Goal: Information Seeking & Learning: Learn about a topic

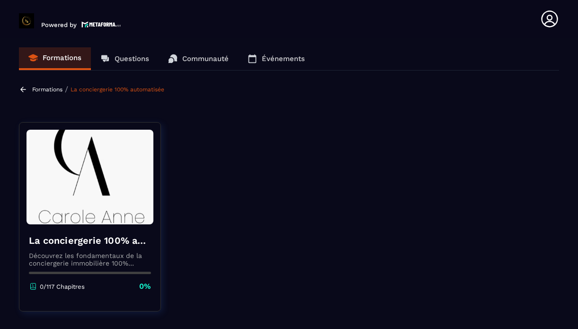
click at [93, 211] on img at bounding box center [89, 177] width 127 height 95
click at [145, 284] on p "0%" at bounding box center [145, 286] width 12 height 10
click at [118, 228] on div "La conciergerie 100% automatisée Découvrez les fondamentaux de la conciergerie …" at bounding box center [89, 262] width 141 height 77
click at [98, 146] on img at bounding box center [89, 177] width 127 height 95
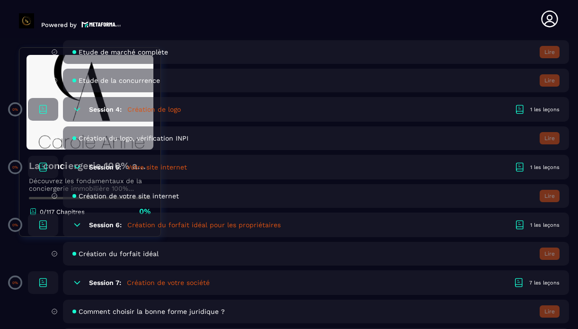
scroll to position [625, 0]
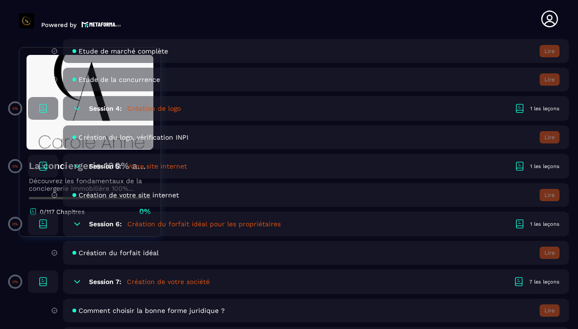
click at [391, 224] on div "Session 6: Création du forfait idéal pour les propriétaires 1 les leçons" at bounding box center [316, 224] width 506 height 25
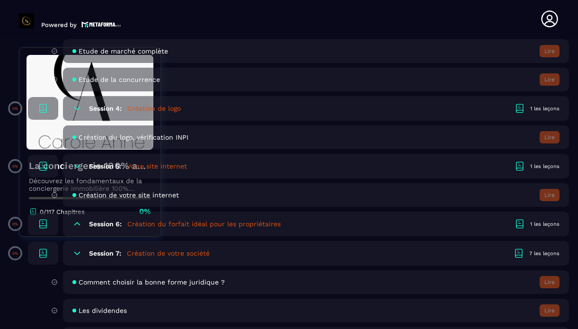
click at [390, 222] on div "Session 6: Création du forfait idéal pour les propriétaires 1 les leçons" at bounding box center [316, 224] width 506 height 25
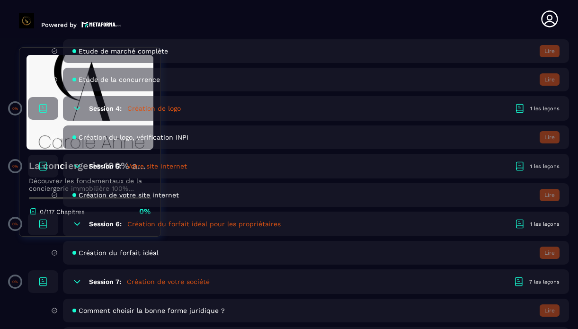
click at [521, 253] on div "Création du forfait idéal Lire" at bounding box center [316, 253] width 506 height 24
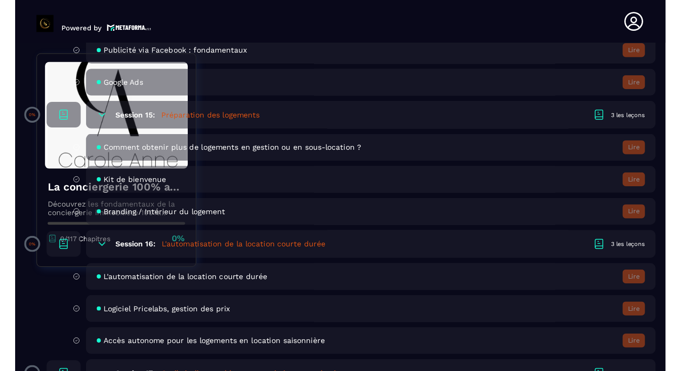
scroll to position [1893, 0]
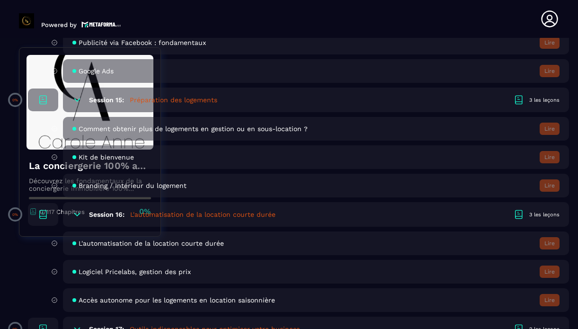
click at [169, 277] on div "Logiciel Pricelabs, gestion des prix Lire" at bounding box center [316, 272] width 506 height 24
click at [51, 274] on icon at bounding box center [54, 271] width 7 height 9
click at [97, 273] on span "Logiciel Pricelabs, gestion des prix" at bounding box center [135, 272] width 112 height 8
click at [538, 212] on div "3 les leçons" at bounding box center [544, 214] width 30 height 7
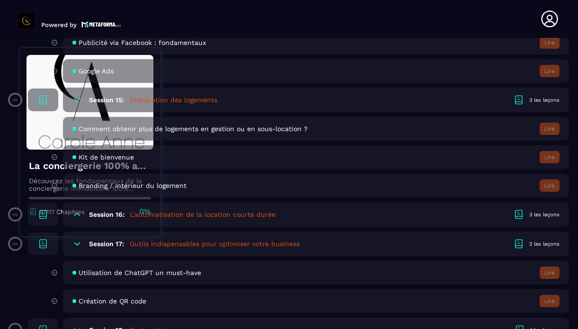
click at [529, 214] on div at bounding box center [521, 214] width 16 height 11
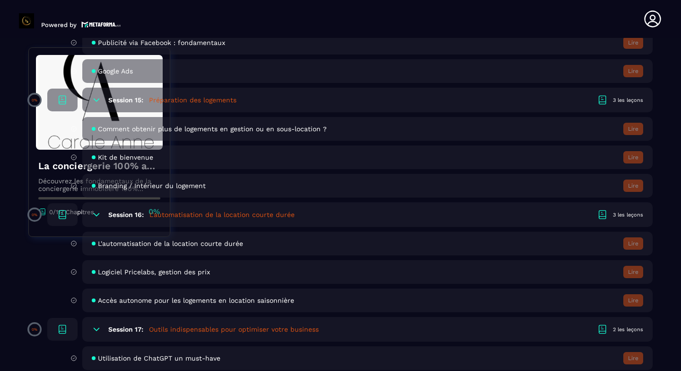
click at [361, 270] on div "Logiciel Pricelabs, gestion des prix Lire" at bounding box center [367, 272] width 571 height 24
click at [577, 116] on section "Formations Questions Communauté Événements Formations / La conciergerie 100% au…" at bounding box center [340, 206] width 681 height 336
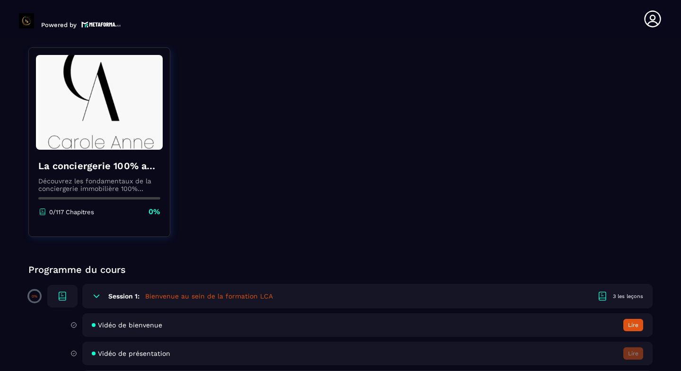
scroll to position [95, 0]
click at [577, 326] on button "Lire" at bounding box center [634, 324] width 20 height 12
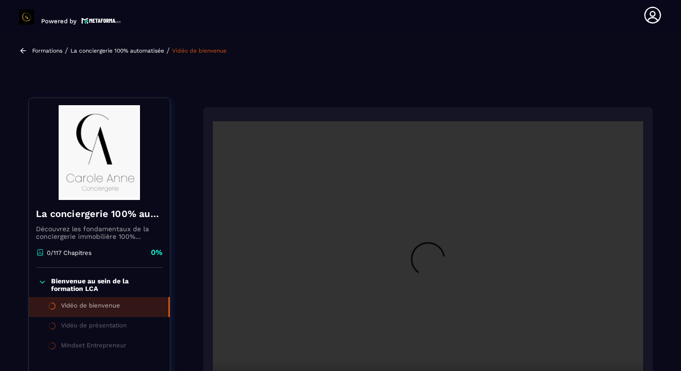
scroll to position [98, 0]
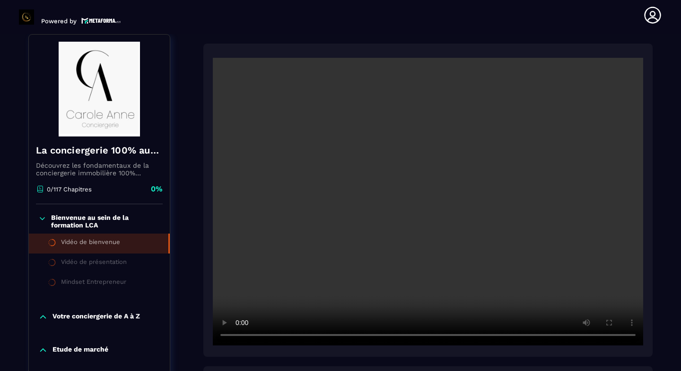
click at [117, 262] on div "Vidéo de présentation" at bounding box center [94, 263] width 66 height 10
click at [117, 265] on div "Vidéo de présentation" at bounding box center [94, 263] width 66 height 10
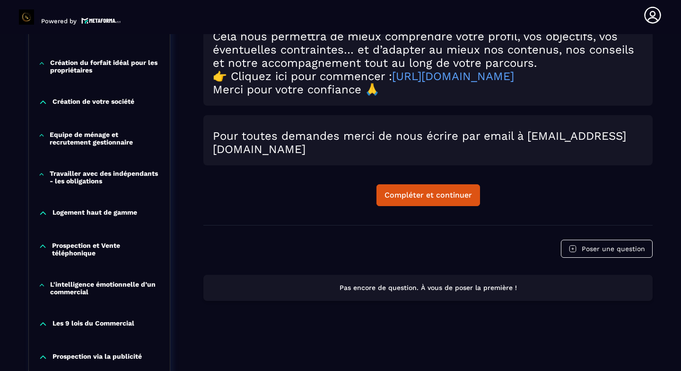
scroll to position [496, 0]
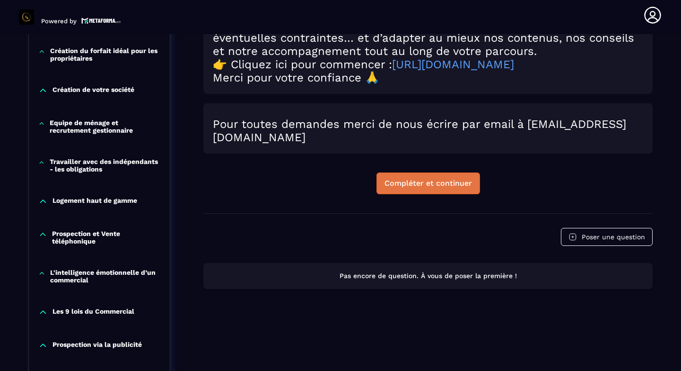
click at [453, 188] on div "Compléter et continuer" at bounding box center [429, 182] width 88 height 9
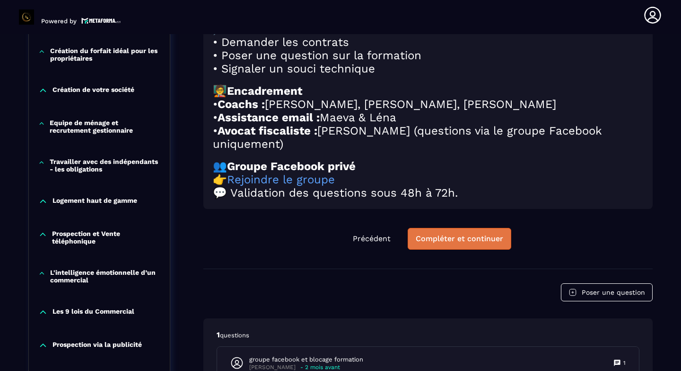
click at [489, 243] on div "Compléter et continuer" at bounding box center [460, 238] width 88 height 9
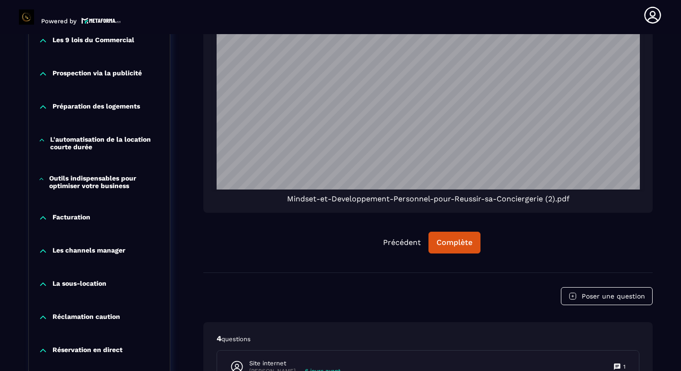
scroll to position [799, 0]
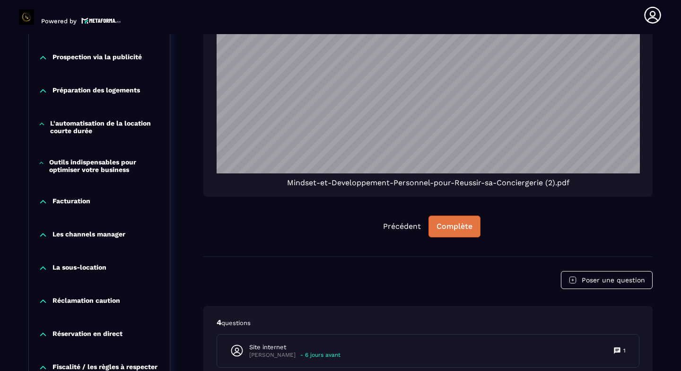
click at [454, 230] on div "Complète" at bounding box center [455, 225] width 36 height 9
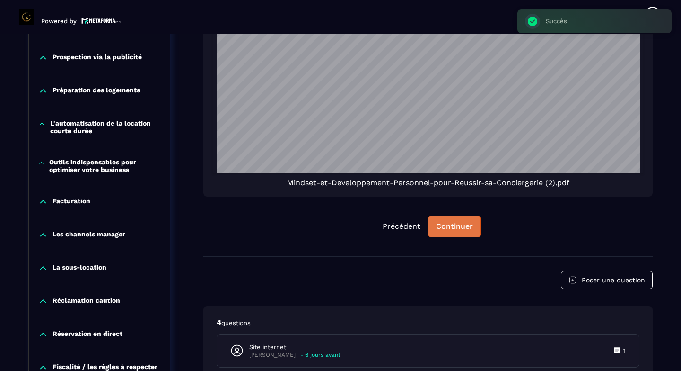
click at [454, 230] on div "Continuer" at bounding box center [454, 225] width 37 height 9
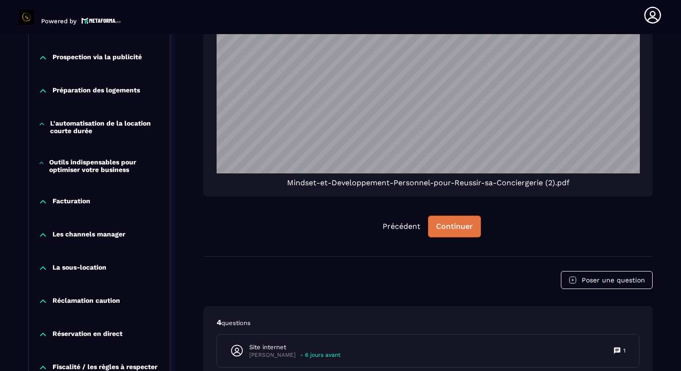
click at [454, 230] on div "Continuer" at bounding box center [454, 225] width 37 height 9
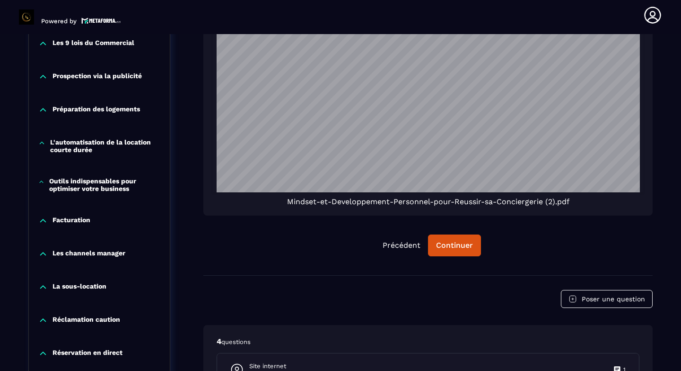
scroll to position [742, 0]
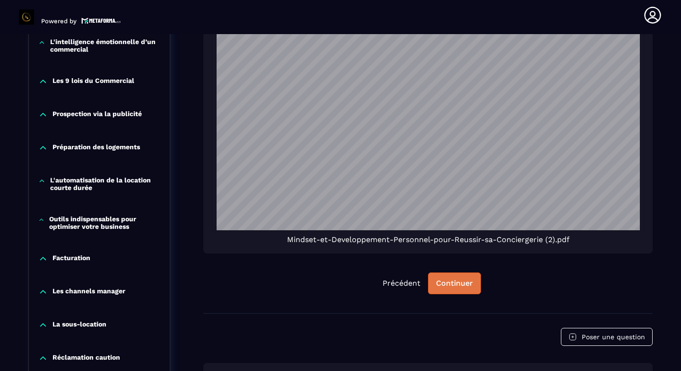
click at [464, 287] on div "Continuer" at bounding box center [454, 282] width 37 height 9
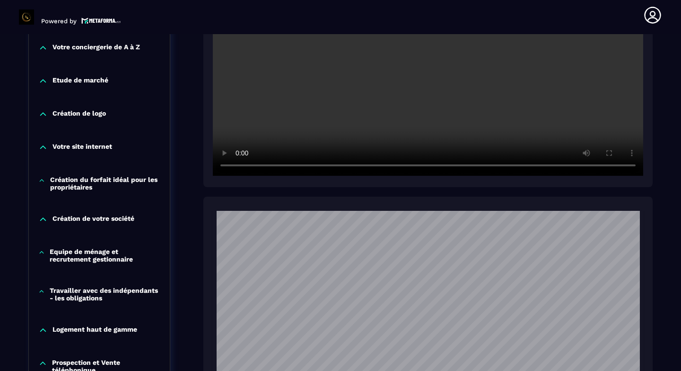
scroll to position [382, 0]
click at [577, 73] on div "Formations / La conciergerie 100% automatisée / Mindset Entrepreneur La concier…" at bounding box center [341, 312] width 644 height 1227
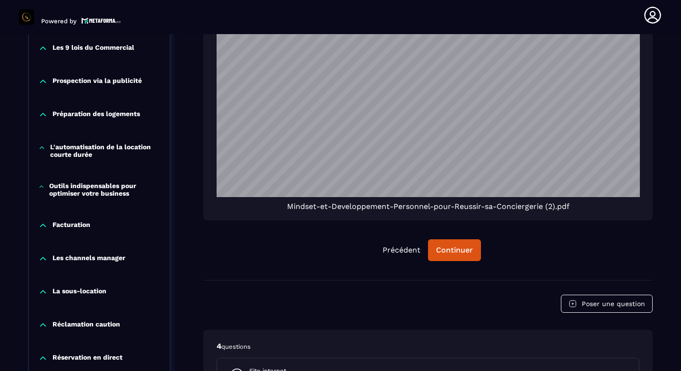
scroll to position [780, 0]
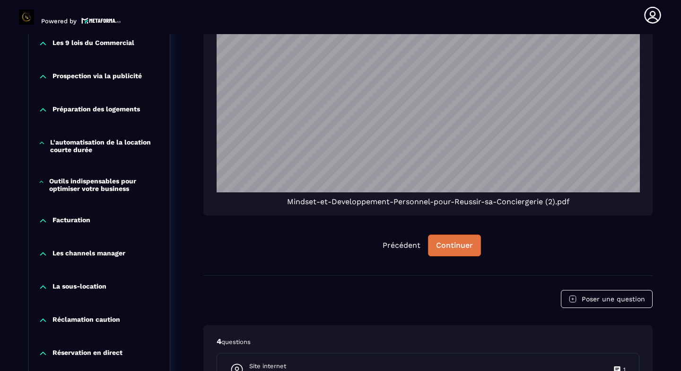
click at [459, 247] on div "Continuer" at bounding box center [454, 244] width 37 height 9
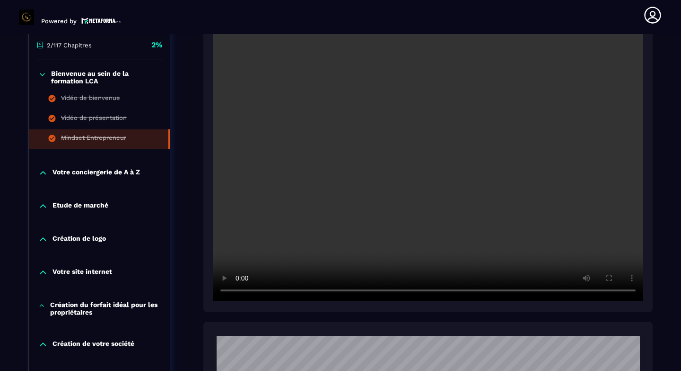
scroll to position [250, 0]
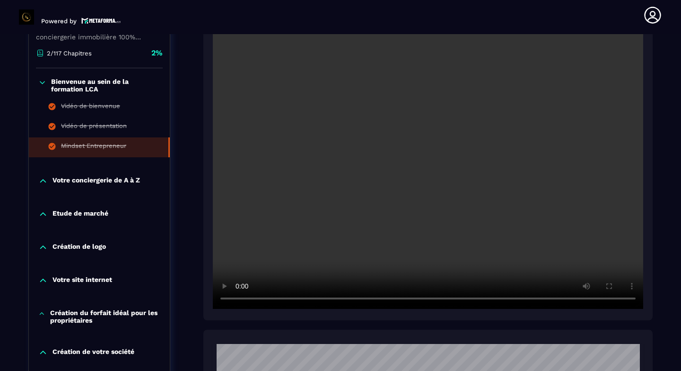
click at [95, 176] on p "Votre conciergerie de A à Z" at bounding box center [97, 180] width 88 height 9
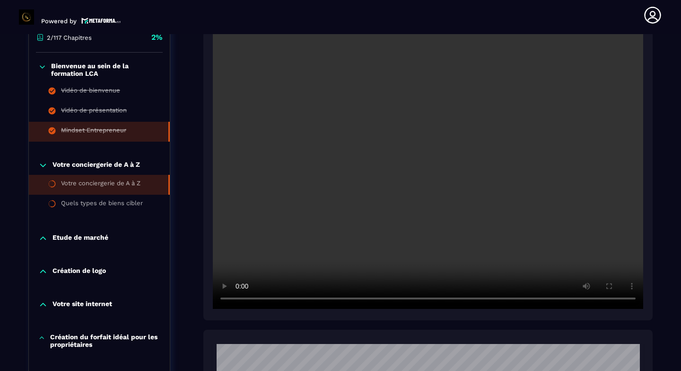
click at [117, 185] on div "Votre conciergerie de A à Z" at bounding box center [100, 184] width 79 height 10
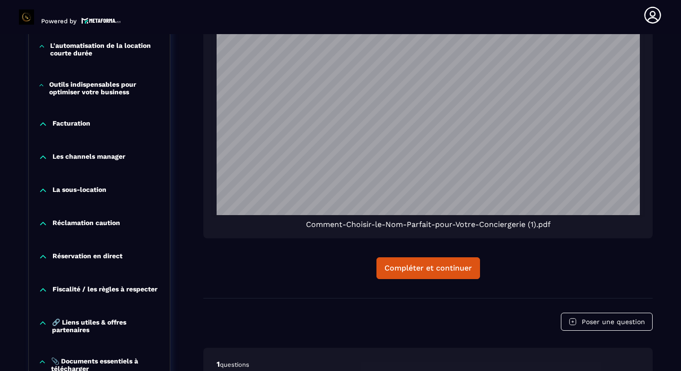
scroll to position [1329, 0]
click at [439, 275] on button "Compléter et continuer" at bounding box center [429, 267] width 104 height 22
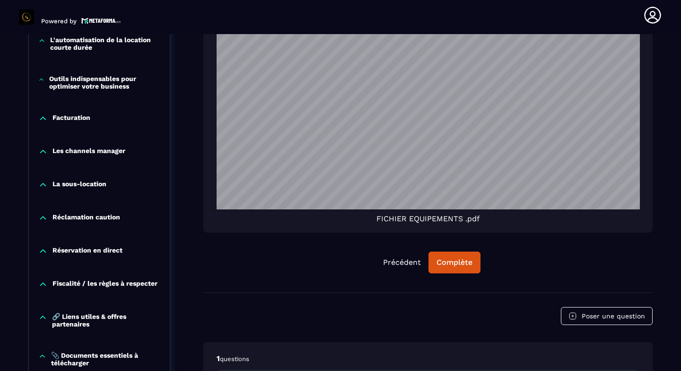
scroll to position [1196, 0]
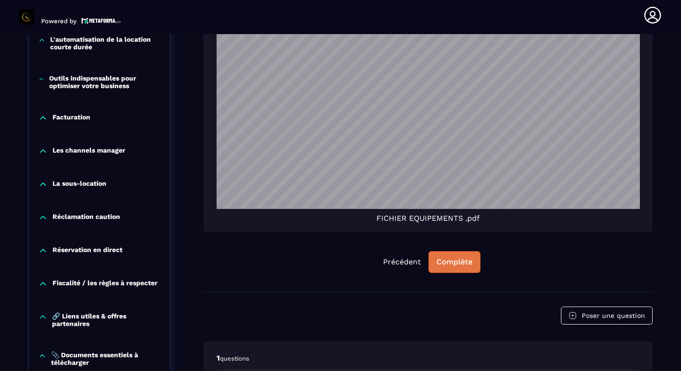
click at [467, 268] on button "Complète" at bounding box center [455, 262] width 52 height 22
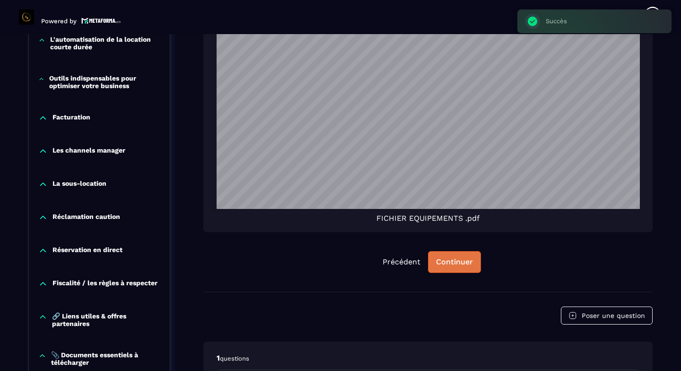
click at [467, 268] on button "Continuer" at bounding box center [454, 262] width 53 height 22
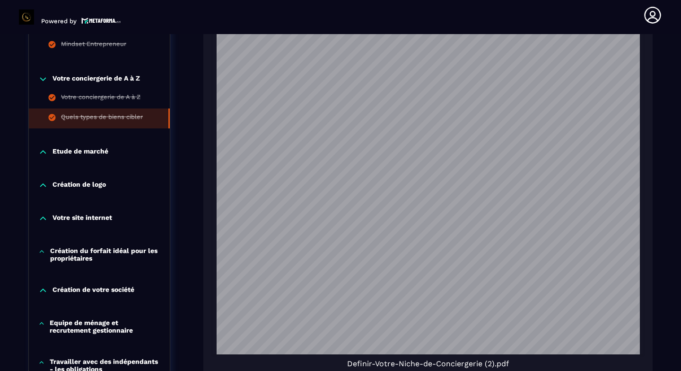
scroll to position [591, 0]
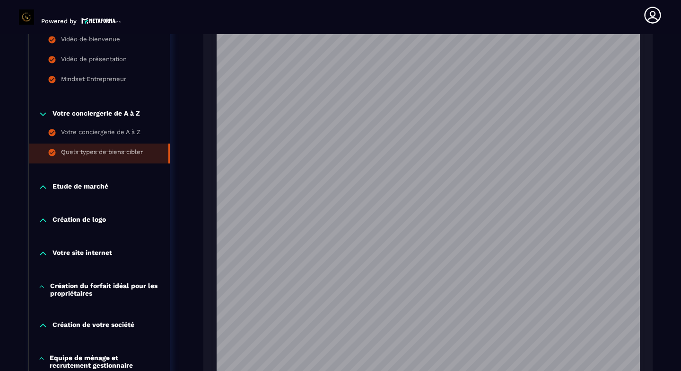
click at [102, 183] on p "Etude de marché" at bounding box center [81, 186] width 56 height 9
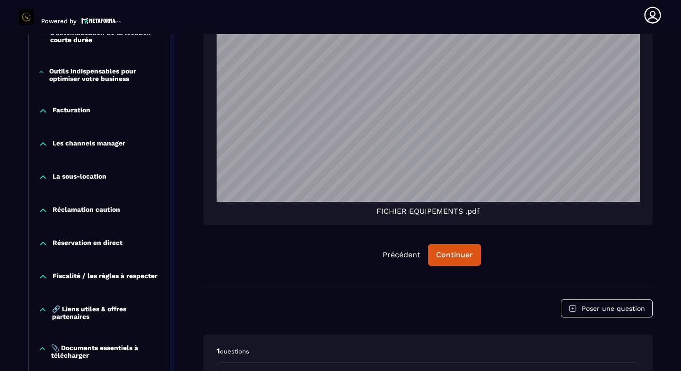
scroll to position [1215, 0]
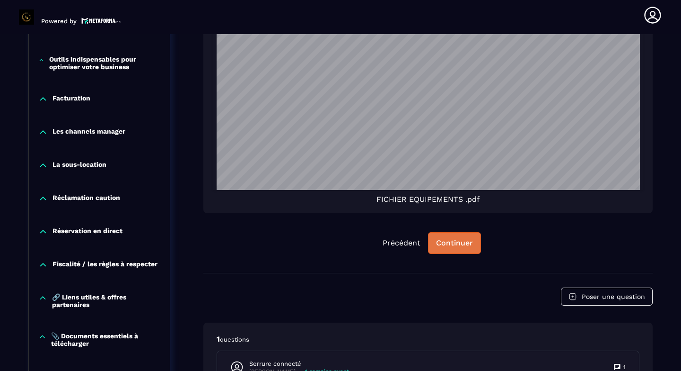
click at [456, 233] on button "Continuer" at bounding box center [454, 243] width 53 height 22
click at [455, 242] on div "Continuer" at bounding box center [454, 242] width 37 height 9
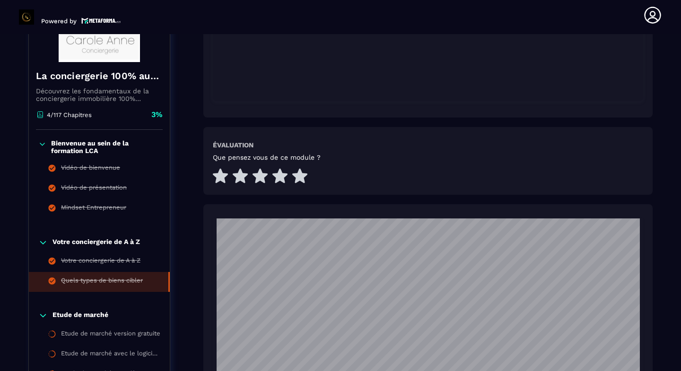
scroll to position [382, 0]
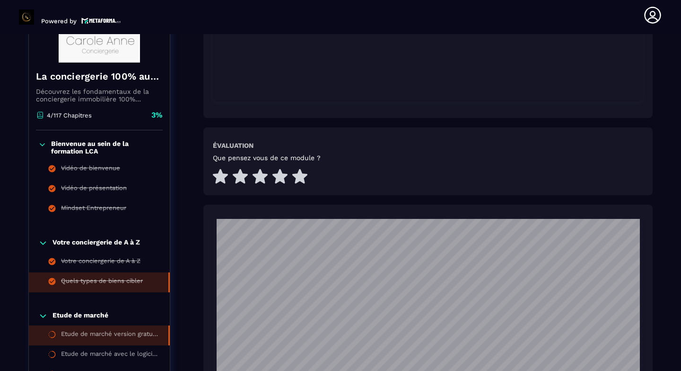
click at [134, 325] on li "Etude de marché version gratuite" at bounding box center [99, 335] width 141 height 20
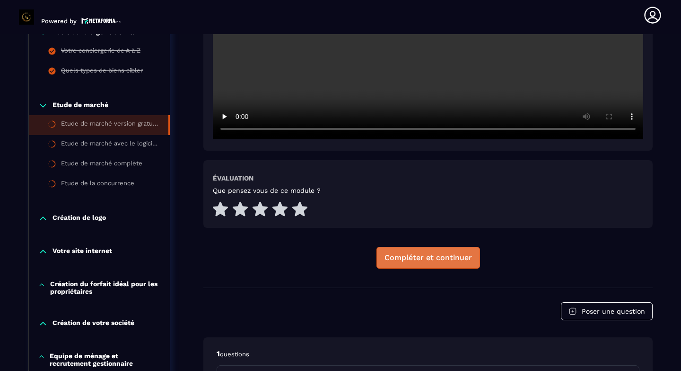
click at [430, 258] on div "Compléter et continuer" at bounding box center [429, 257] width 88 height 9
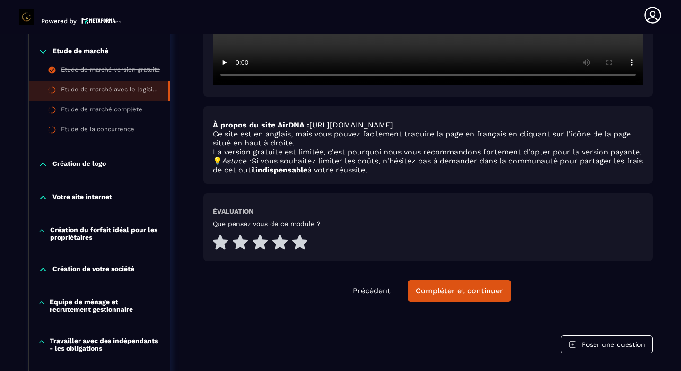
scroll to position [439, 0]
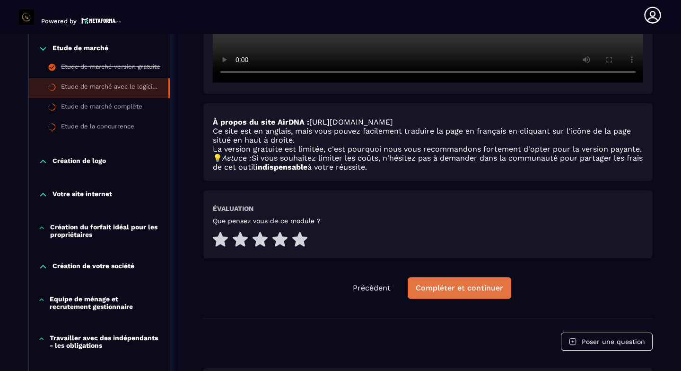
click at [447, 292] on div "Compléter et continuer" at bounding box center [460, 287] width 88 height 9
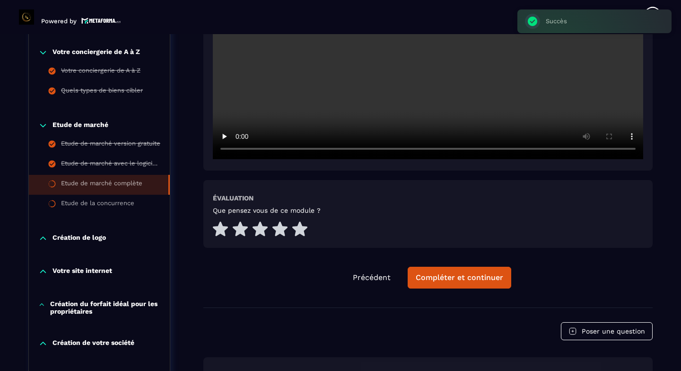
scroll to position [363, 0]
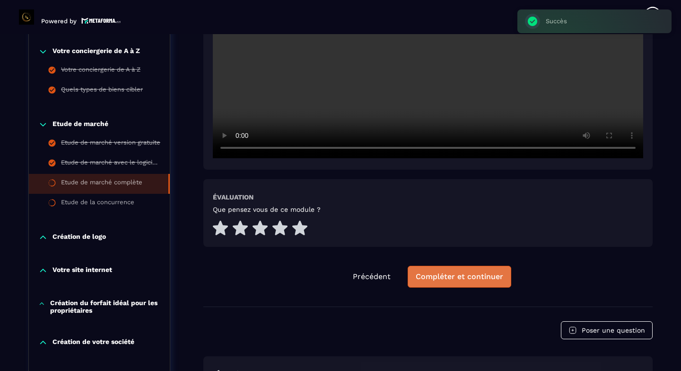
click at [466, 276] on div "Compléter et continuer" at bounding box center [460, 276] width 88 height 9
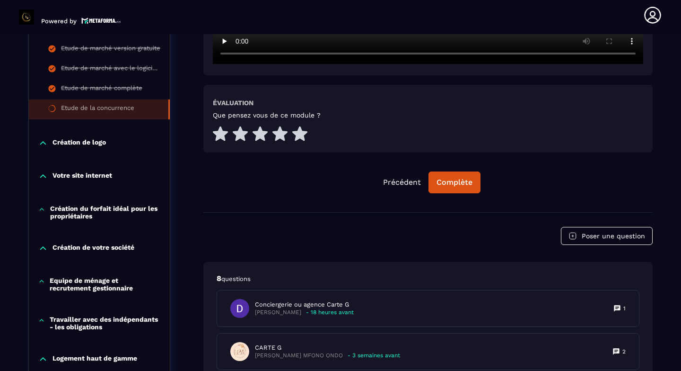
scroll to position [458, 0]
click at [465, 178] on div "Complète" at bounding box center [455, 181] width 36 height 9
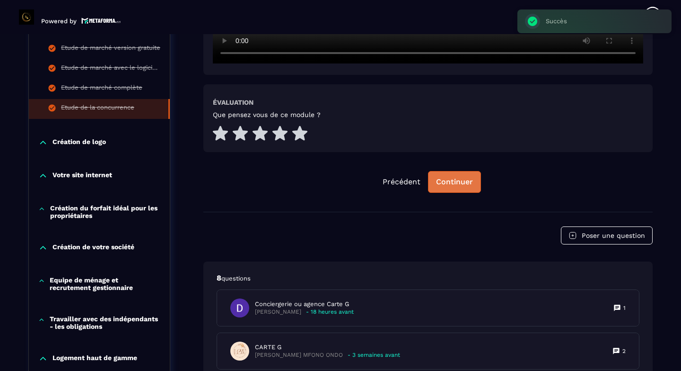
click at [465, 178] on div "Continuer" at bounding box center [454, 181] width 37 height 9
click at [110, 146] on div "Création de logo" at bounding box center [99, 144] width 141 height 33
click at [110, 145] on div "Création de logo" at bounding box center [99, 142] width 141 height 9
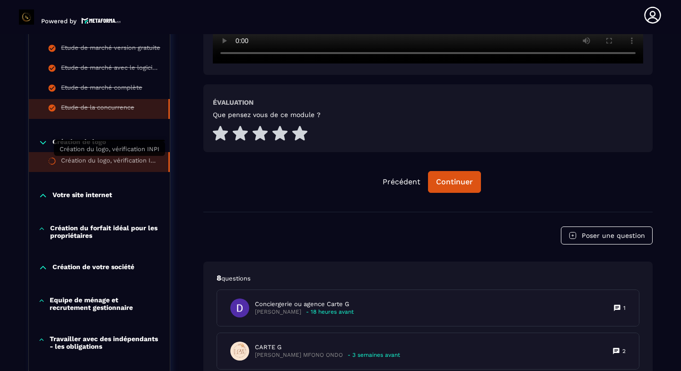
click at [115, 160] on div "Création du logo, vérification INPI" at bounding box center [110, 162] width 98 height 10
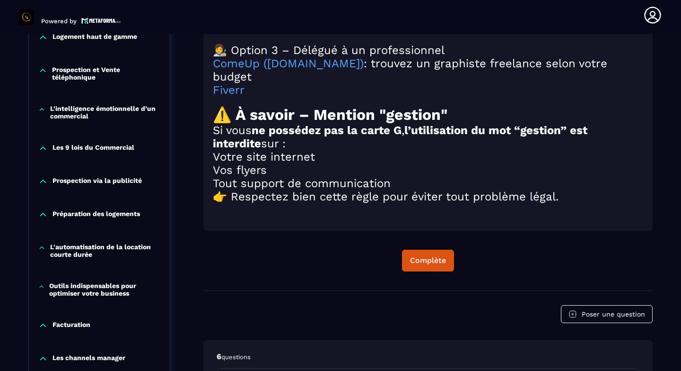
scroll to position [1143, 0]
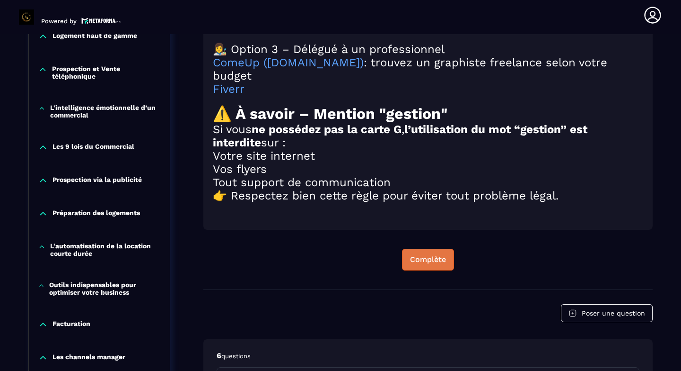
click at [439, 264] on div "Complète" at bounding box center [428, 259] width 36 height 9
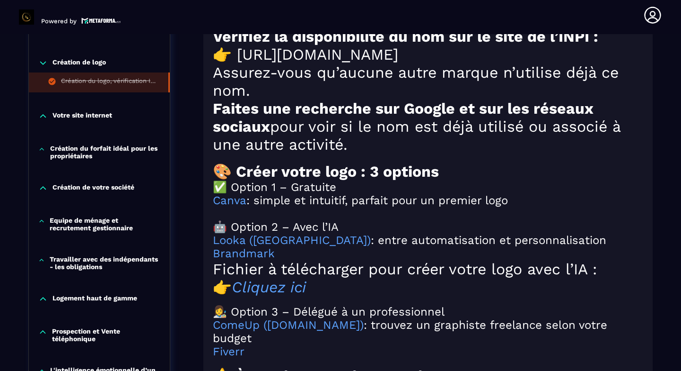
scroll to position [878, 0]
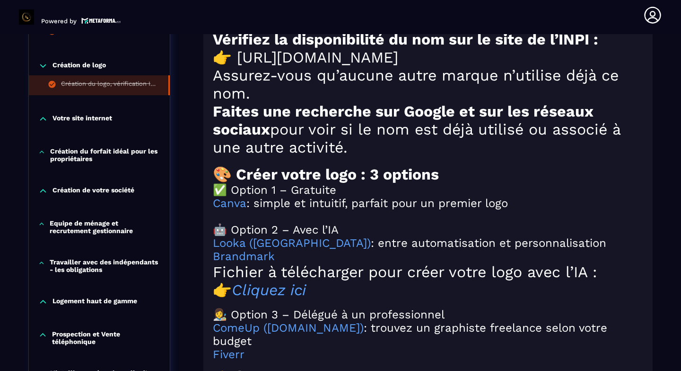
click at [103, 114] on p "Votre site internet" at bounding box center [83, 118] width 60 height 9
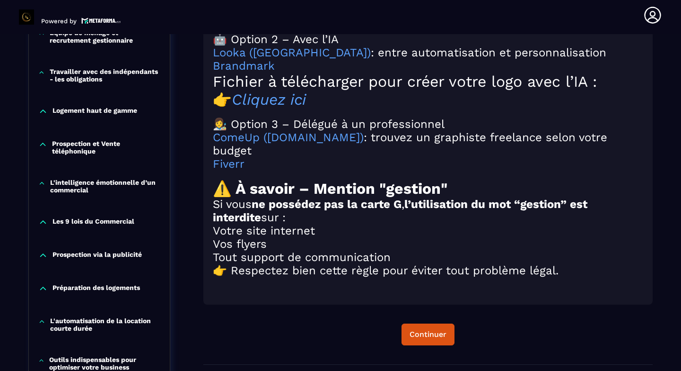
scroll to position [1086, 0]
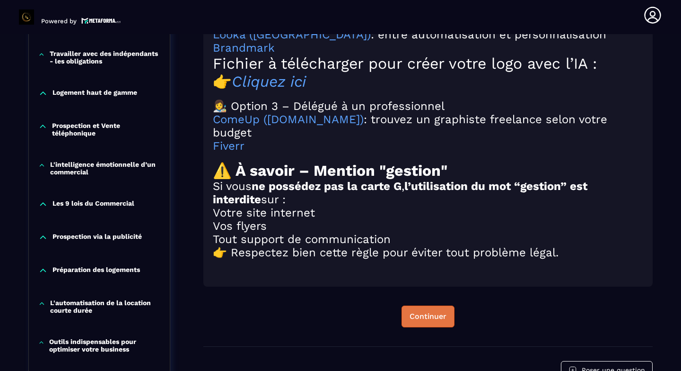
click at [422, 318] on div "Continuer" at bounding box center [428, 315] width 37 height 9
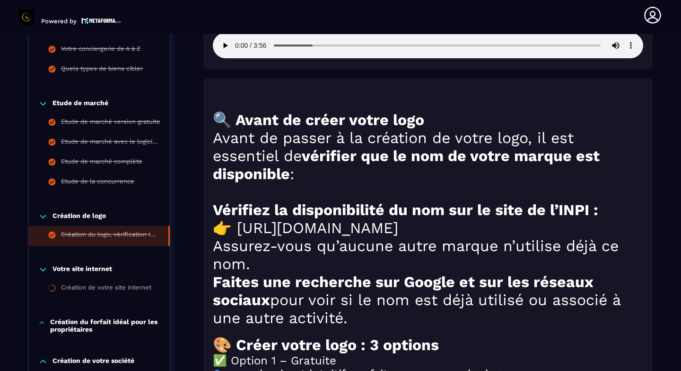
scroll to position [689, 0]
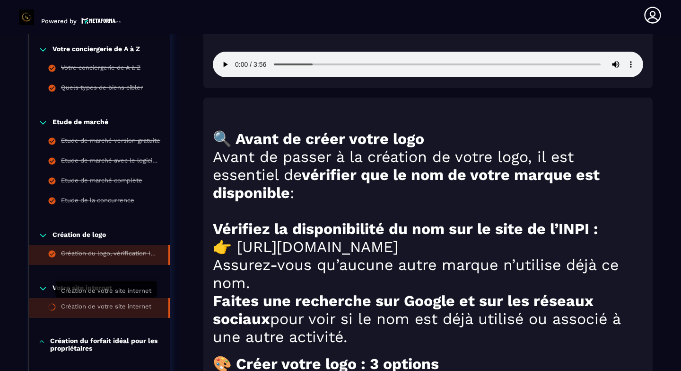
click at [94, 305] on div "Création de votre site internet" at bounding box center [106, 307] width 90 height 10
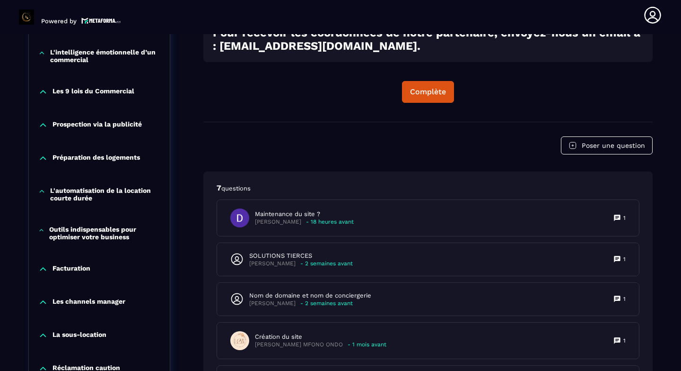
scroll to position [837, 0]
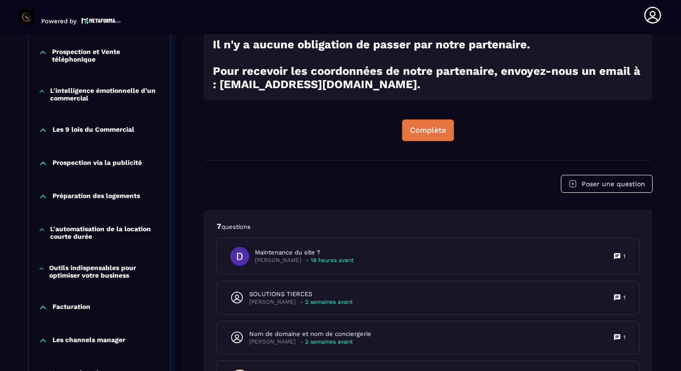
click at [426, 141] on button "Complète" at bounding box center [428, 130] width 52 height 22
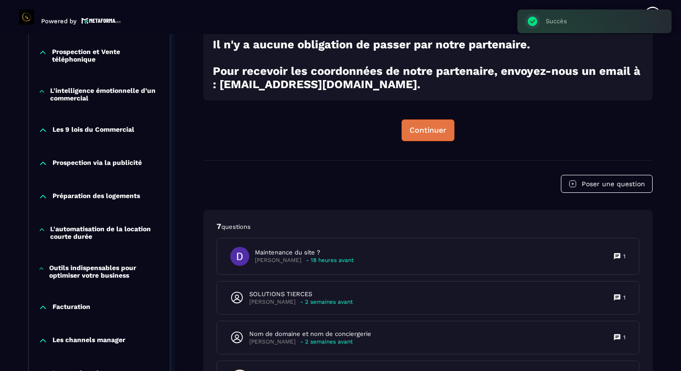
click at [425, 141] on button "Continuer" at bounding box center [428, 130] width 53 height 22
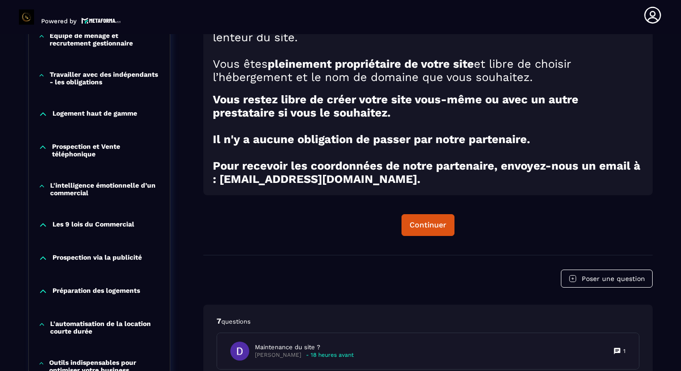
click at [352, 57] on h2 at bounding box center [428, 50] width 431 height 13
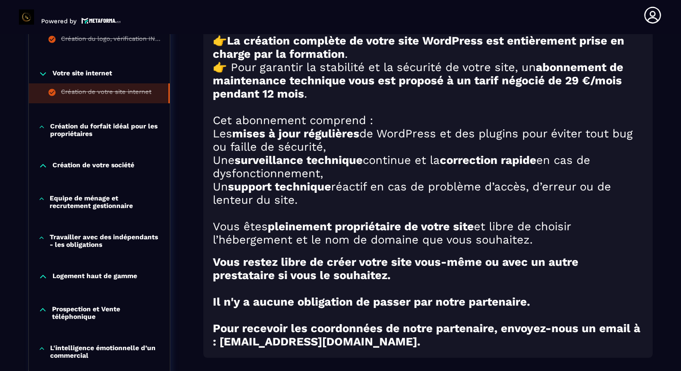
scroll to position [534, 0]
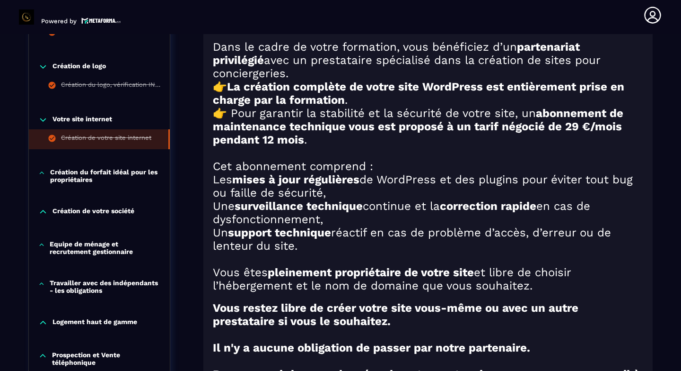
click at [76, 176] on p "Création du forfait idéal pour les propriétaires" at bounding box center [105, 175] width 110 height 15
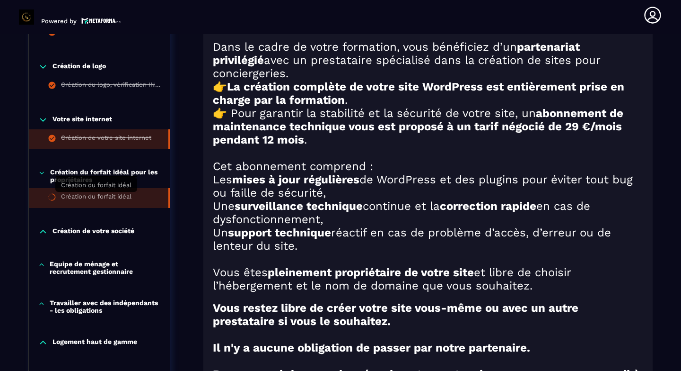
click at [102, 193] on div "Création du forfait idéal" at bounding box center [96, 198] width 71 height 10
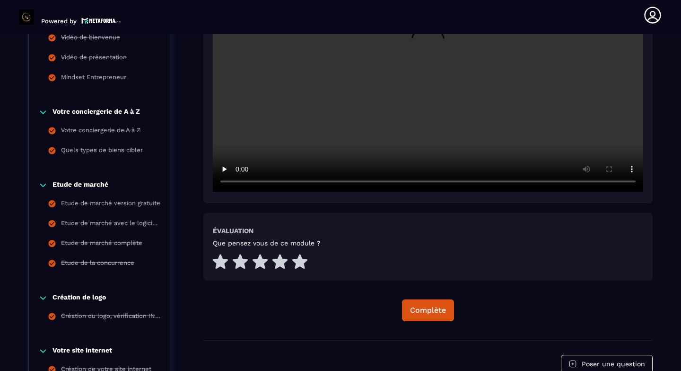
scroll to position [291, 0]
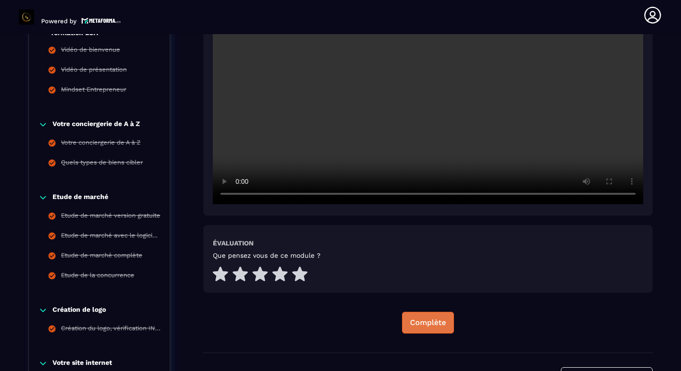
click at [433, 324] on div "Complète" at bounding box center [428, 322] width 36 height 9
click at [79, 328] on p "Votre site internet" at bounding box center [83, 362] width 60 height 9
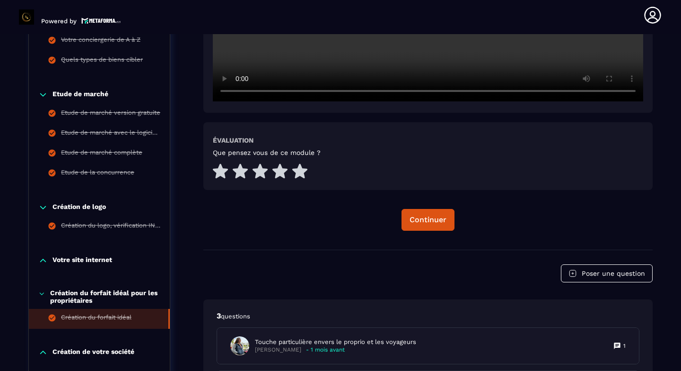
scroll to position [404, 0]
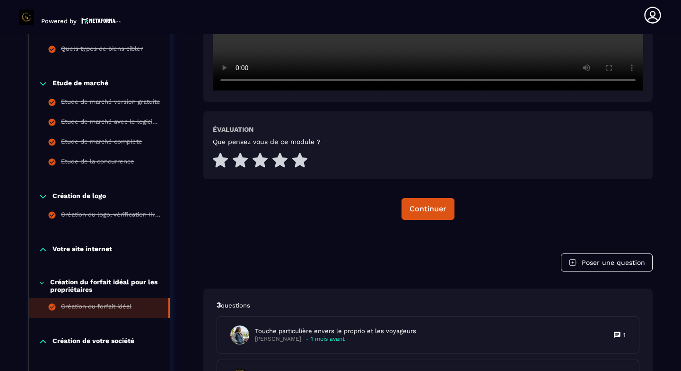
click at [94, 328] on p "Création de votre société" at bounding box center [94, 340] width 82 height 9
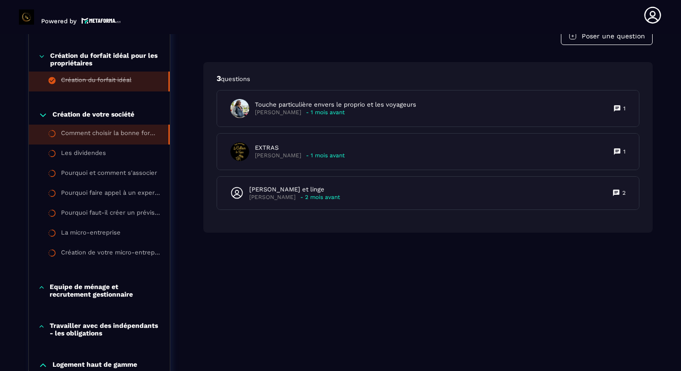
scroll to position [631, 0]
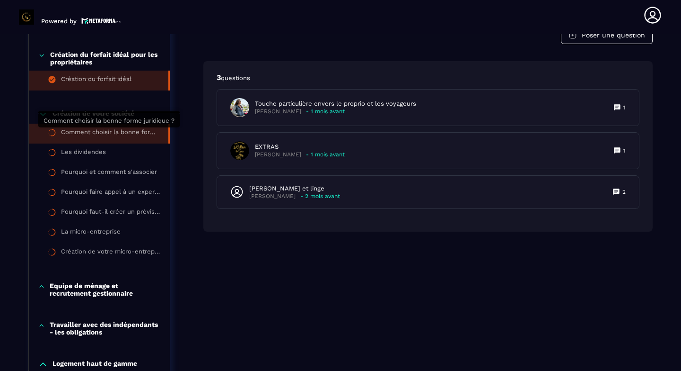
click at [138, 131] on div "Comment choisir la bonne forme juridique ?" at bounding box center [110, 133] width 98 height 10
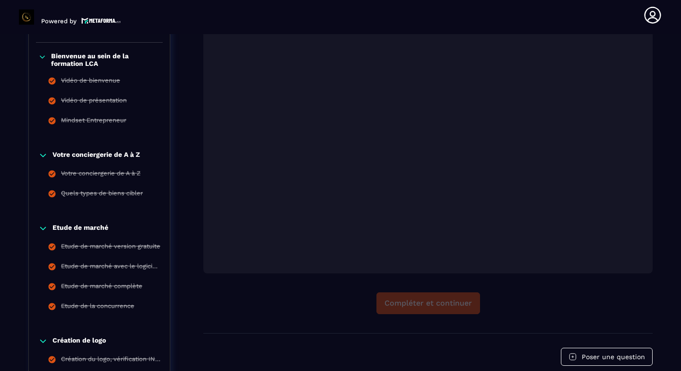
scroll to position [288, 0]
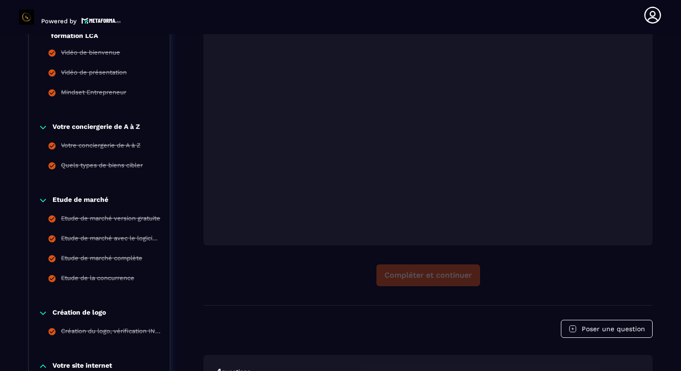
click at [424, 275] on div "Compléter et continuer" at bounding box center [428, 275] width 450 height 22
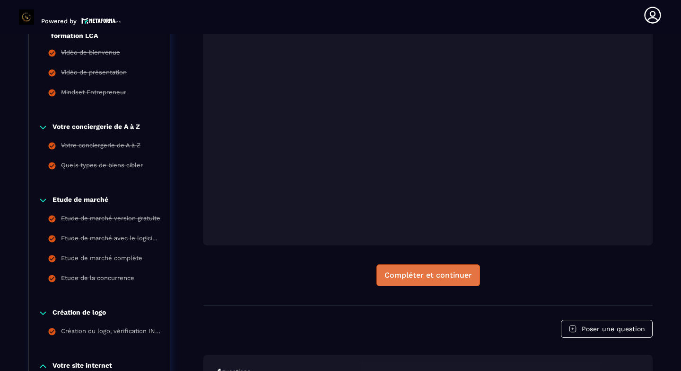
click at [455, 274] on div "Compléter et continuer" at bounding box center [429, 274] width 88 height 9
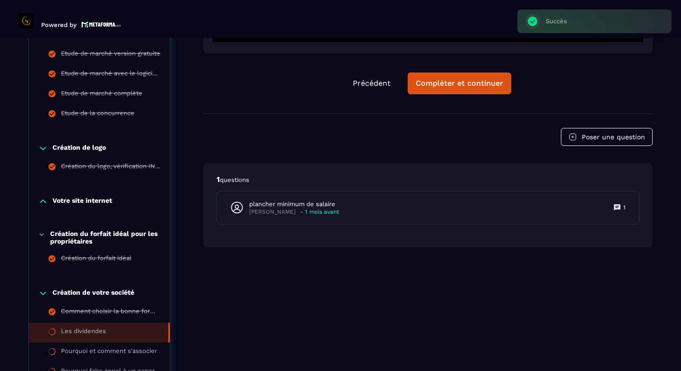
scroll to position [458, 0]
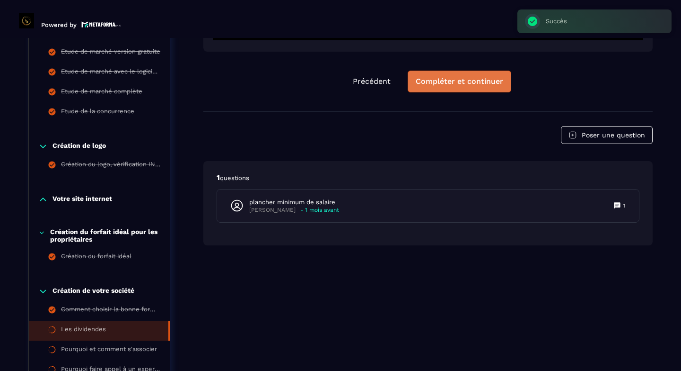
click at [464, 76] on button "Compléter et continuer" at bounding box center [460, 82] width 104 height 22
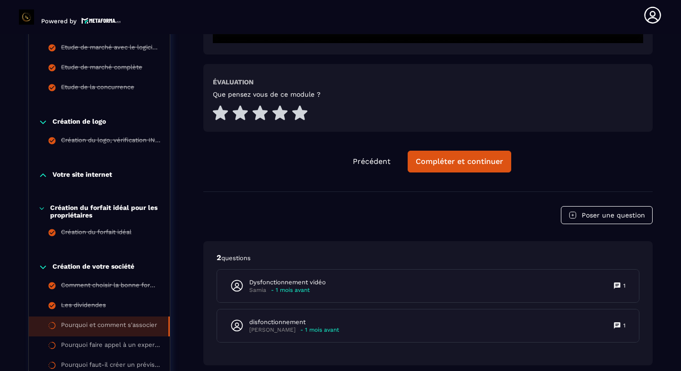
scroll to position [496, 0]
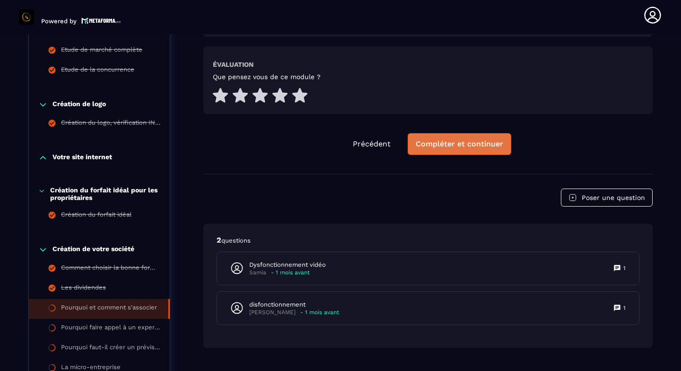
click at [461, 144] on div "Compléter et continuer" at bounding box center [460, 143] width 88 height 9
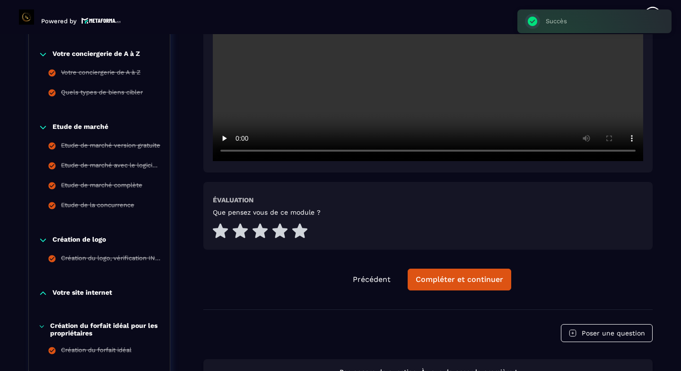
scroll to position [363, 0]
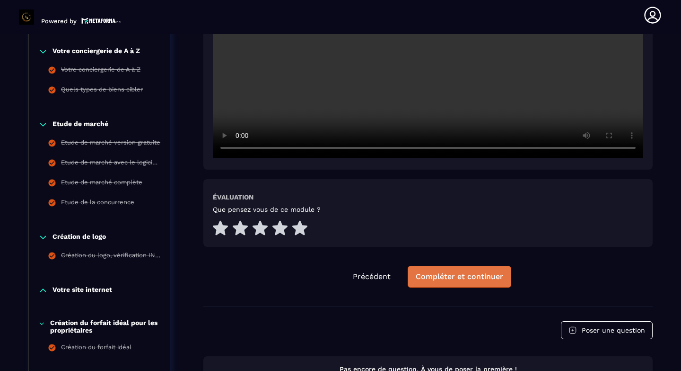
click at [458, 286] on button "Compléter et continuer" at bounding box center [460, 276] width 104 height 22
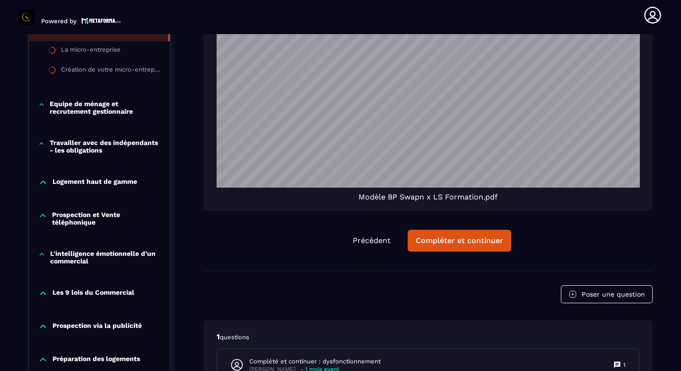
scroll to position [874, 0]
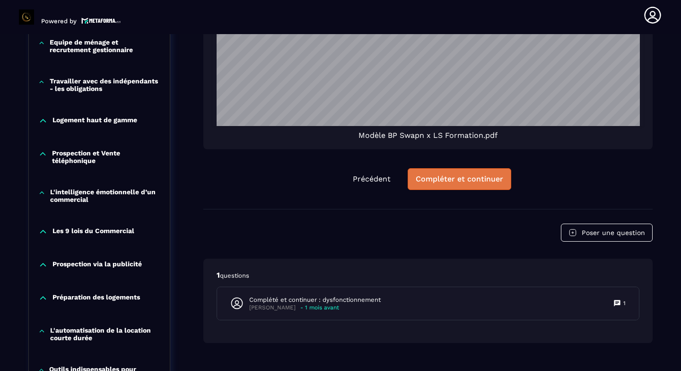
click at [492, 172] on button "Compléter et continuer" at bounding box center [460, 179] width 104 height 22
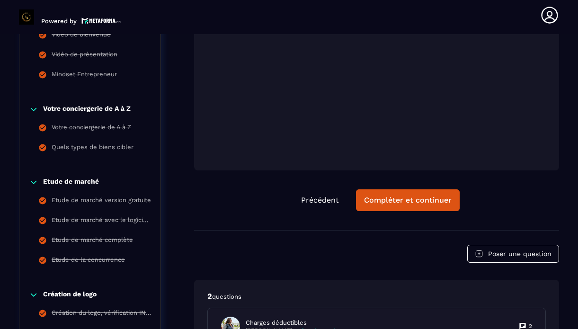
scroll to position [326, 0]
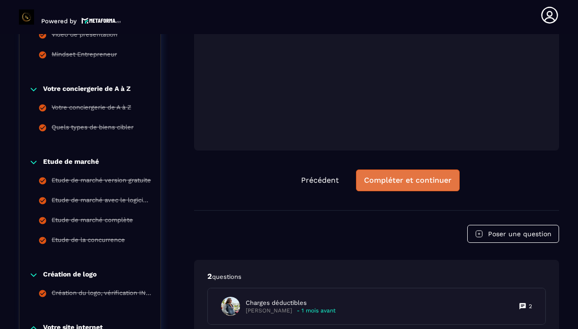
click at [429, 178] on div "Compléter et continuer" at bounding box center [408, 180] width 88 height 9
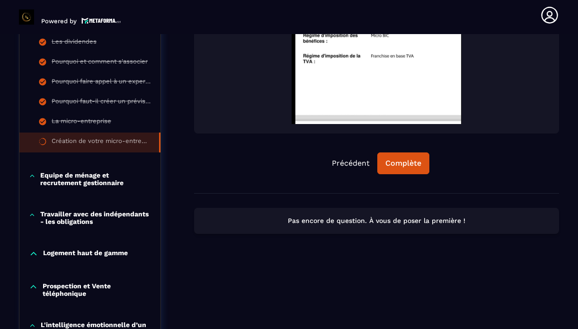
scroll to position [742, 0]
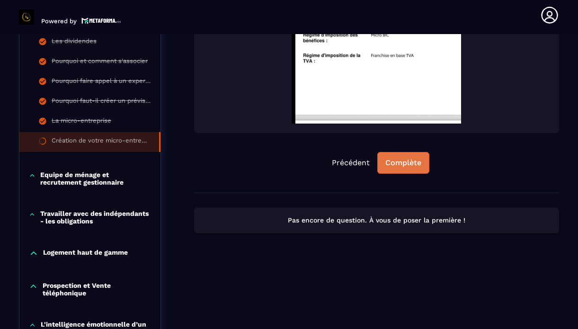
click at [419, 167] on div "Complète" at bounding box center [403, 162] width 36 height 9
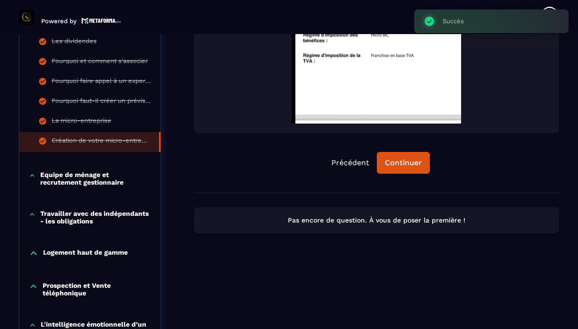
click at [110, 182] on p "Equipe de ménage et recrutement gestionnaire" at bounding box center [95, 178] width 111 height 15
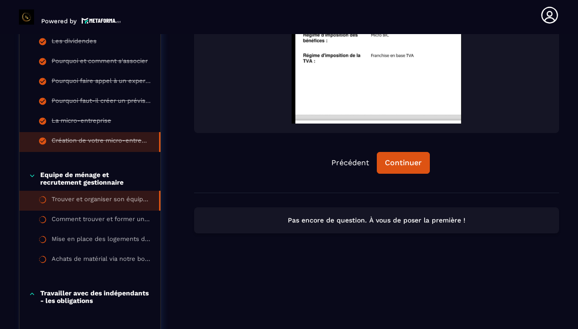
click at [109, 203] on div "Trouver et organiser son équipe de ménage" at bounding box center [101, 200] width 98 height 10
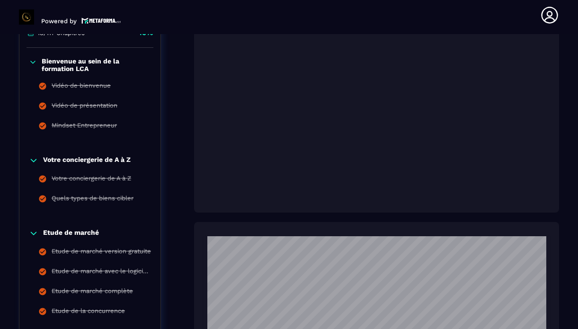
scroll to position [212, 0]
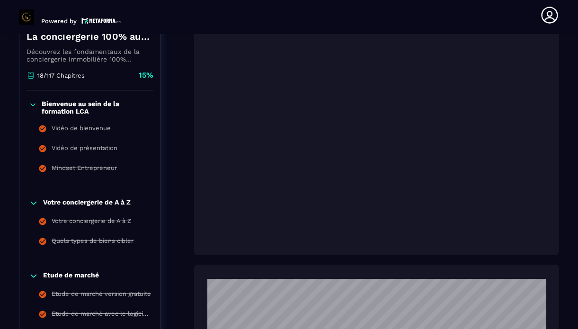
click at [565, 99] on section "Formations Questions Communauté Événements Formations / La conciergerie 100% au…" at bounding box center [289, 181] width 578 height 295
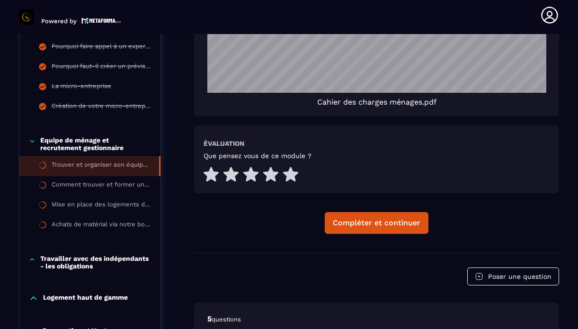
scroll to position [780, 0]
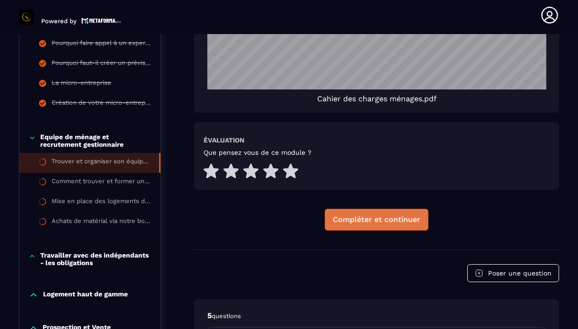
click at [406, 218] on div "Compléter et continuer" at bounding box center [377, 219] width 88 height 9
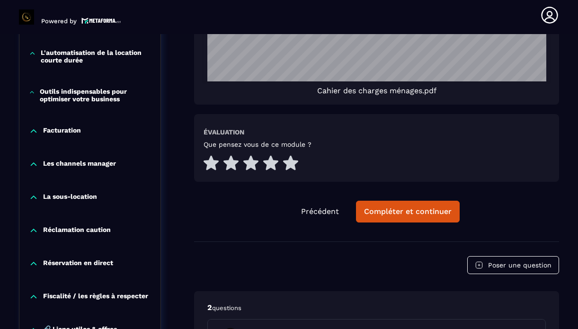
scroll to position [1234, 0]
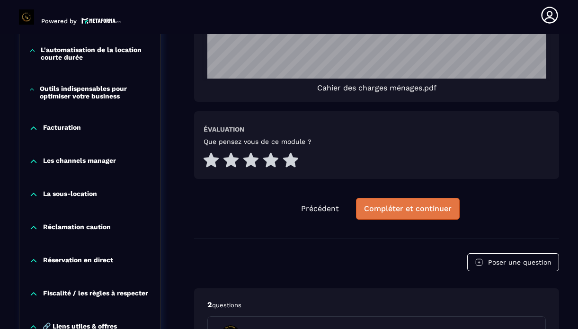
click at [412, 206] on div "Compléter et continuer" at bounding box center [408, 208] width 88 height 9
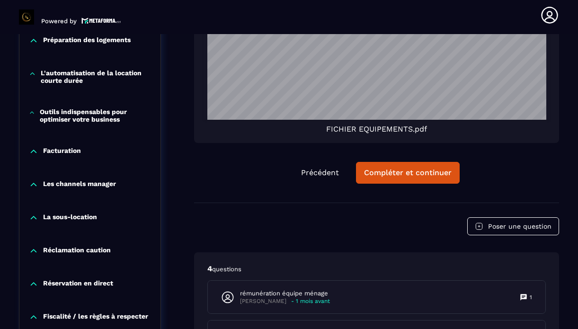
scroll to position [1707, 0]
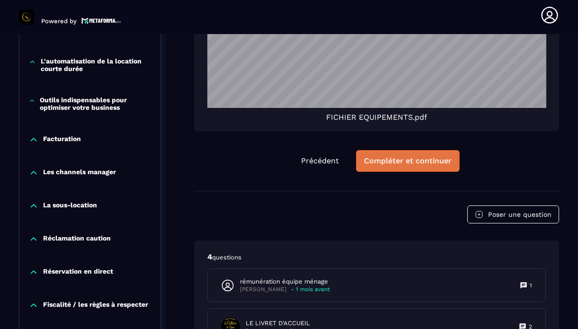
click at [406, 165] on div "Compléter et continuer" at bounding box center [408, 160] width 88 height 9
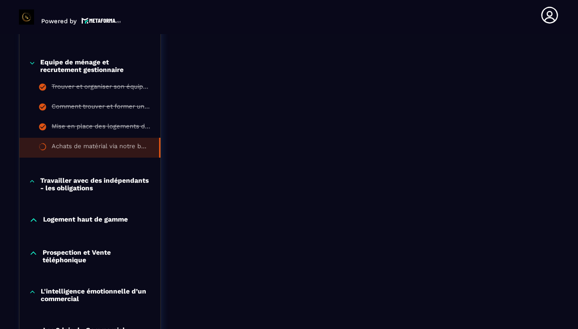
scroll to position [856, 0]
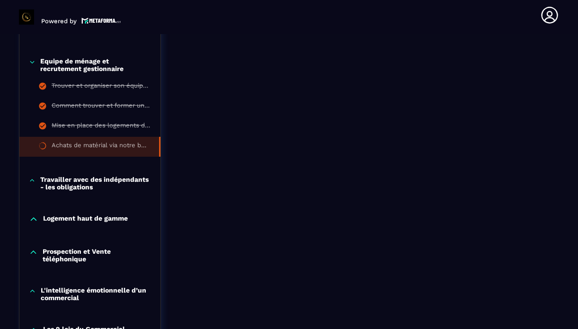
click at [119, 177] on p "Travailler avec des indépendants - les obligations" at bounding box center [95, 183] width 111 height 15
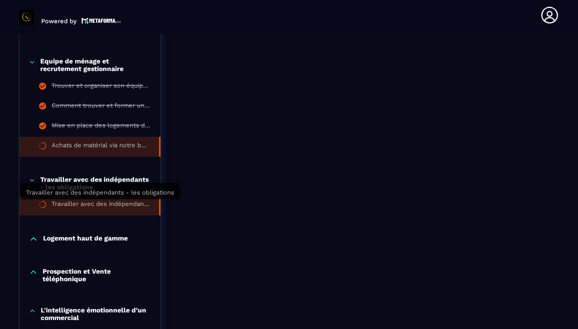
click at [108, 203] on div "Travailler avec des indépendants - les obligations" at bounding box center [101, 205] width 98 height 10
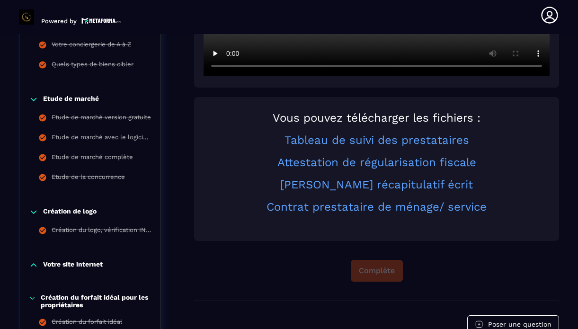
scroll to position [346, 0]
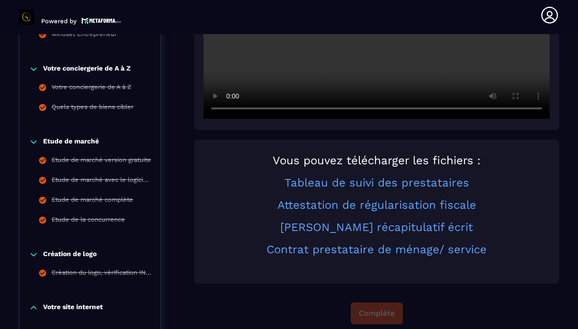
click at [477, 58] on video at bounding box center [376, 3] width 346 height 230
click at [563, 130] on section "Formations Questions Communauté Événements Formations / La conciergerie 100% au…" at bounding box center [289, 181] width 578 height 295
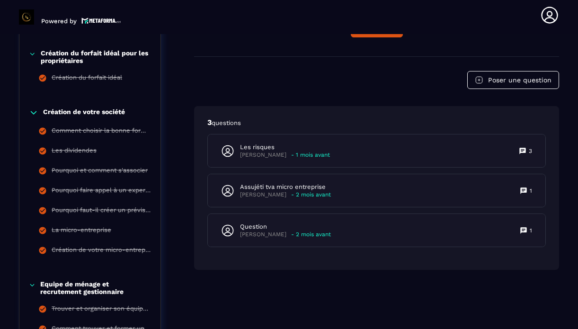
scroll to position [611, 0]
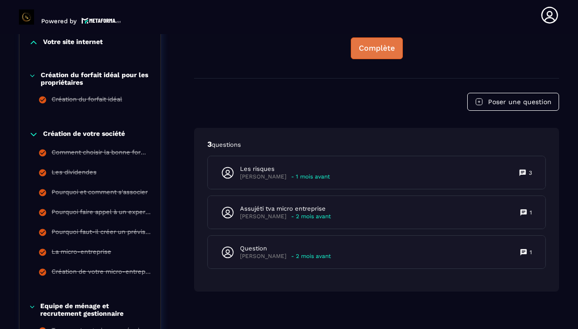
click at [388, 44] on div "Complète" at bounding box center [377, 48] width 36 height 9
click at [388, 44] on div "Continuer" at bounding box center [376, 48] width 37 height 9
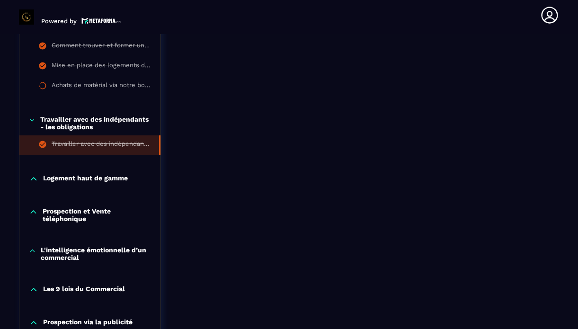
scroll to position [952, 0]
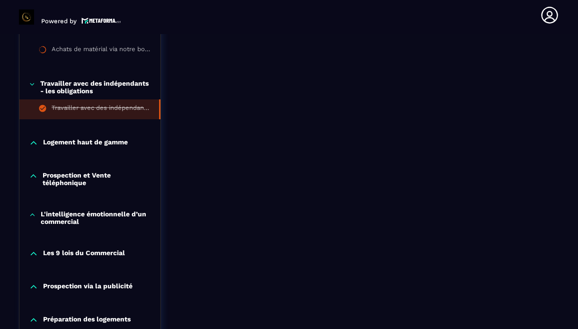
click at [112, 143] on p "Logement haut de gamme" at bounding box center [85, 142] width 85 height 9
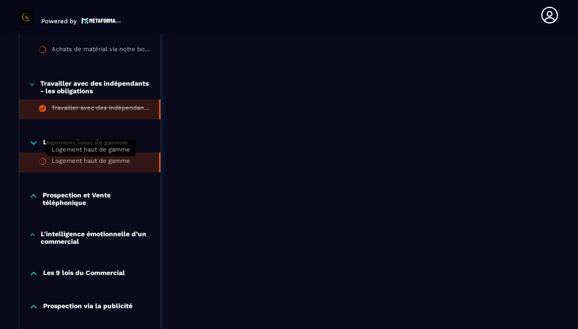
click at [109, 159] on div "Logement haut de gamme" at bounding box center [91, 162] width 79 height 10
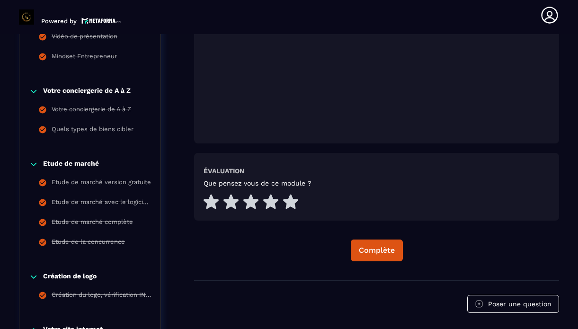
scroll to position [344, 0]
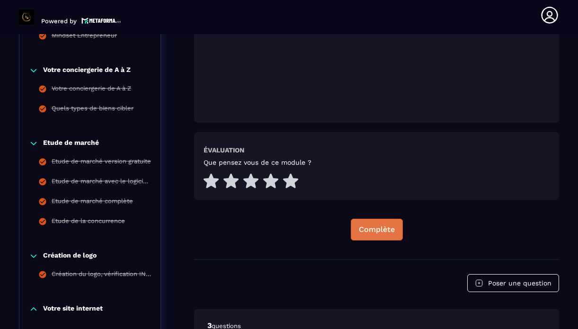
click at [369, 231] on div "Complète" at bounding box center [377, 229] width 36 height 9
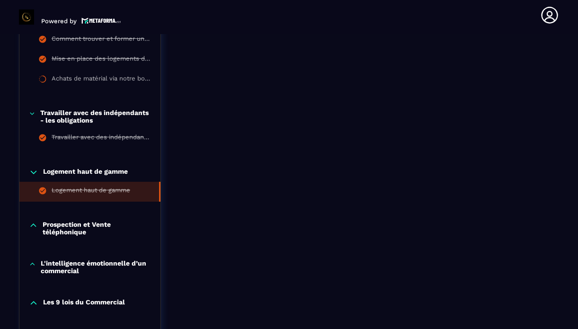
scroll to position [931, 0]
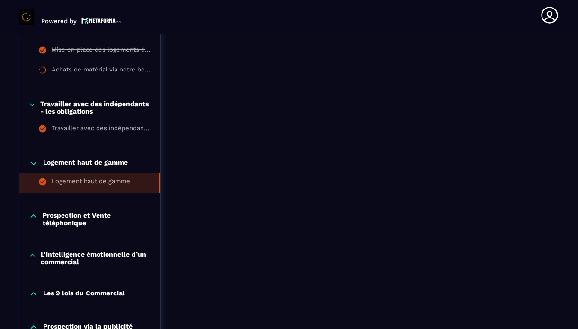
click at [40, 213] on div "Prospection et Vente téléphonique" at bounding box center [89, 219] width 141 height 15
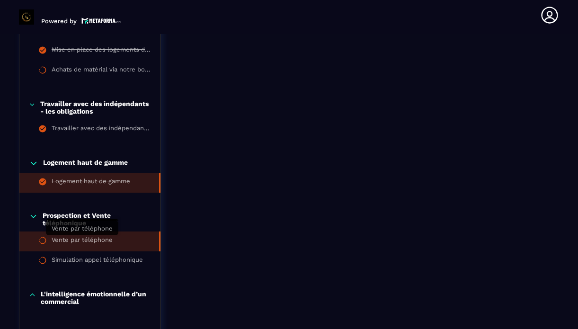
click at [81, 237] on div "Vente par téléphone" at bounding box center [82, 241] width 61 height 10
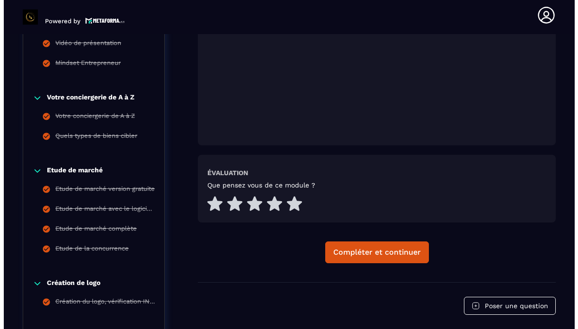
scroll to position [326, 0]
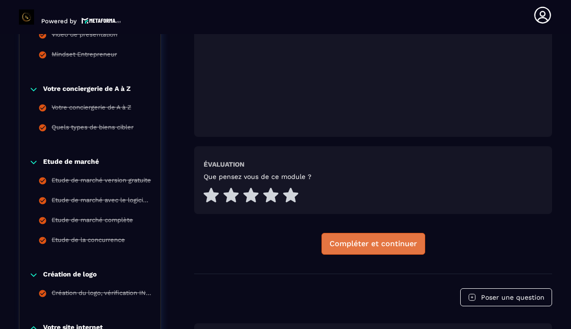
click at [355, 242] on div "Compléter et continuer" at bounding box center [373, 243] width 88 height 9
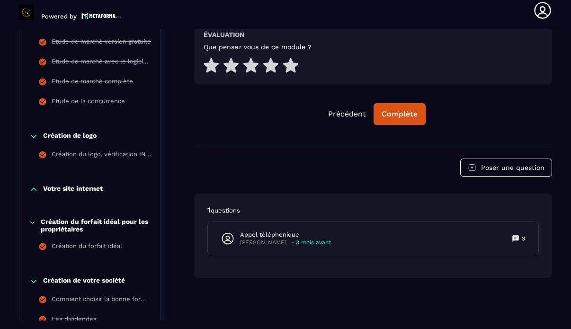
scroll to position [439, 0]
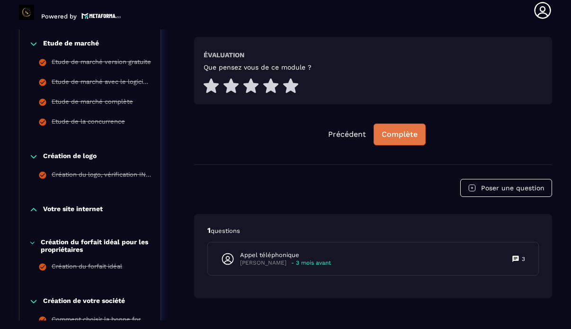
click at [400, 133] on div "Complète" at bounding box center [399, 134] width 36 height 9
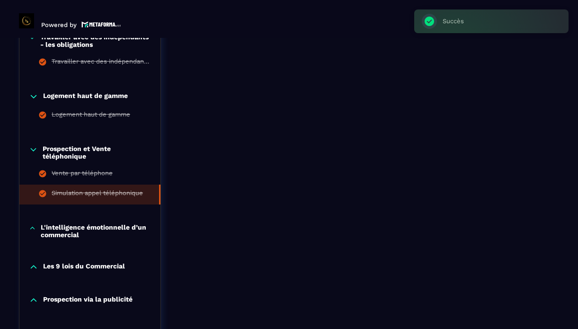
scroll to position [1007, 0]
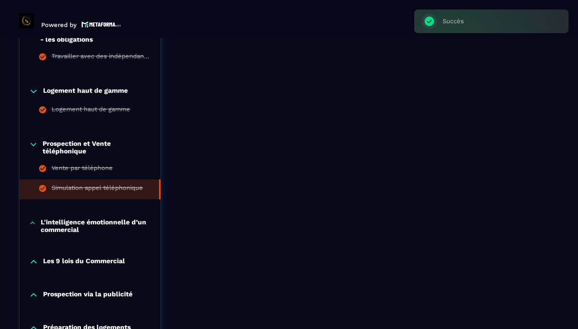
click at [119, 224] on p "L'intelligence émotionnelle d’un commercial" at bounding box center [96, 225] width 110 height 15
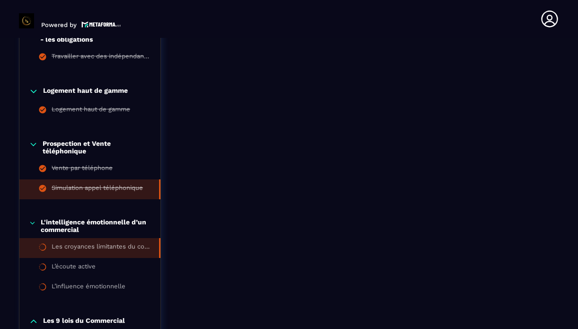
click at [110, 246] on div "Les croyances limitantes du commercial" at bounding box center [101, 248] width 98 height 10
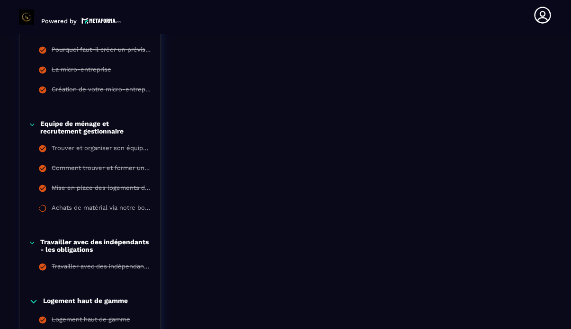
scroll to position [805, 0]
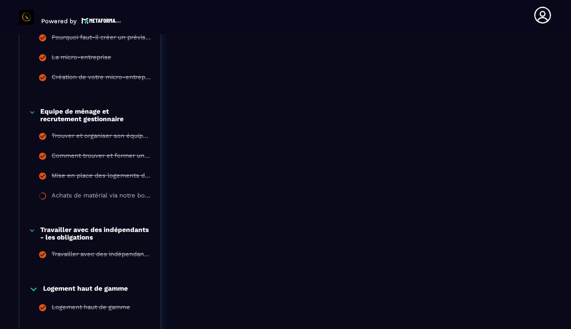
click at [298, 156] on div "Les croyances limitantes du commercial Évaluation Que pensez vous de ce module …" at bounding box center [373, 165] width 358 height 1677
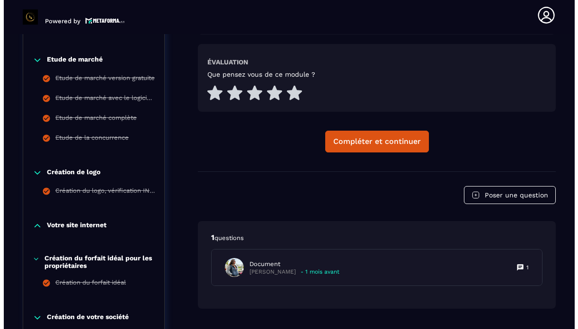
scroll to position [427, 0]
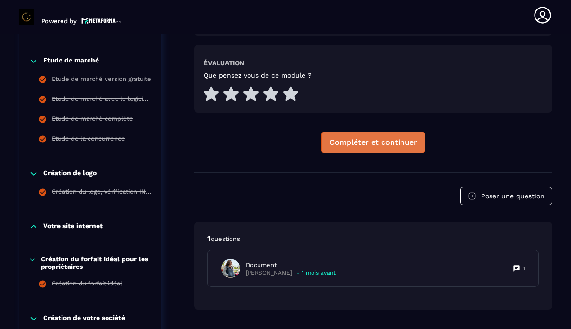
click at [346, 137] on button "Compléter et continuer" at bounding box center [373, 143] width 104 height 22
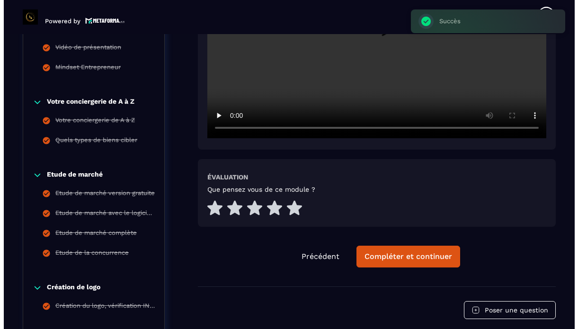
scroll to position [344, 0]
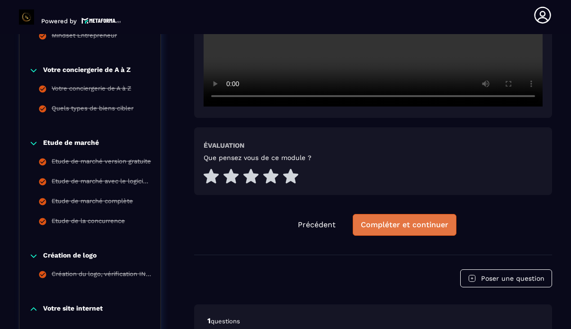
click at [401, 225] on div "Compléter et continuer" at bounding box center [405, 224] width 88 height 9
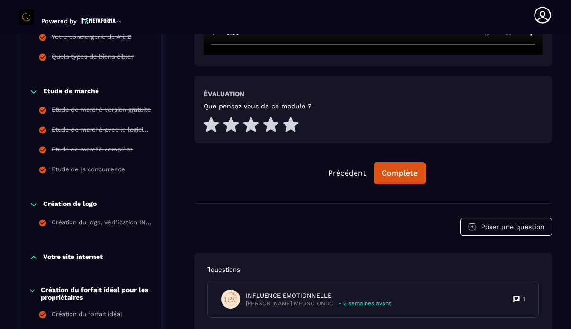
scroll to position [401, 0]
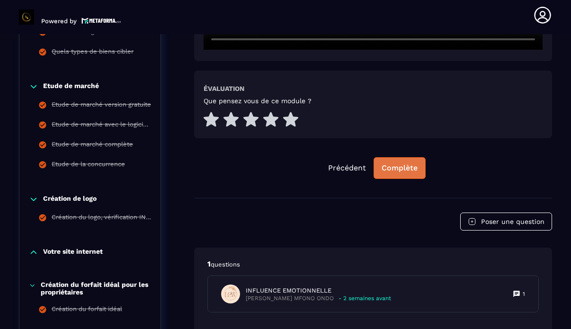
click at [403, 173] on button "Complète" at bounding box center [399, 168] width 52 height 22
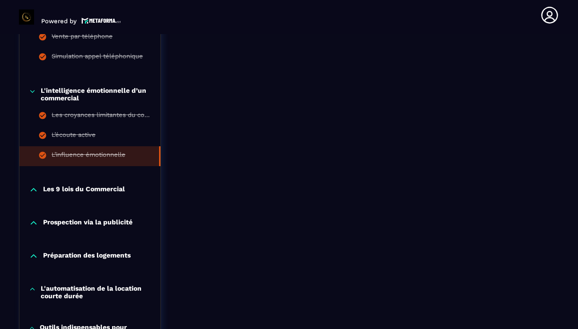
scroll to position [1139, 0]
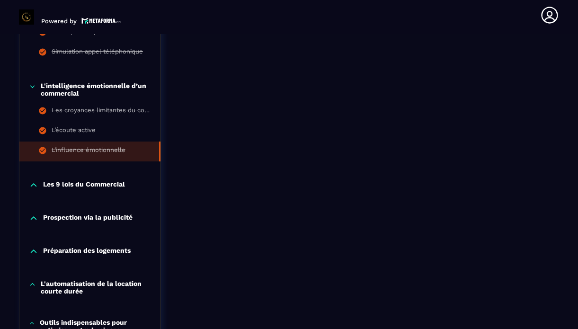
click at [111, 189] on p "Les 9 lois du Commercial" at bounding box center [84, 184] width 82 height 9
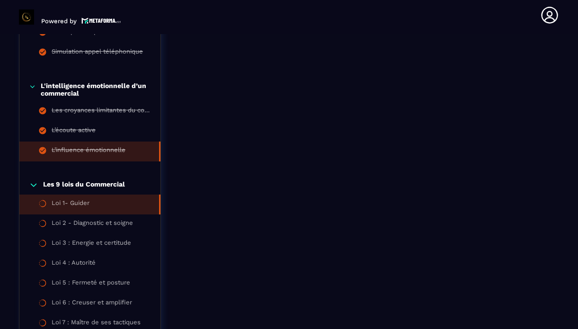
click at [105, 198] on li "Loi 1- Guider" at bounding box center [89, 204] width 141 height 20
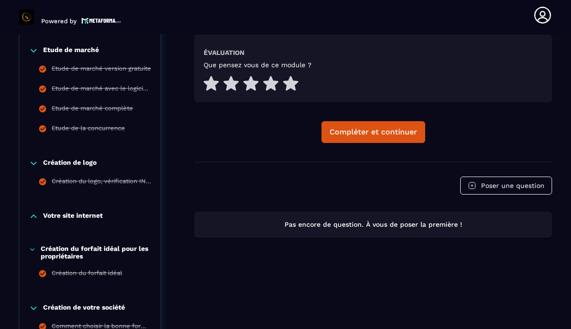
scroll to position [439, 0]
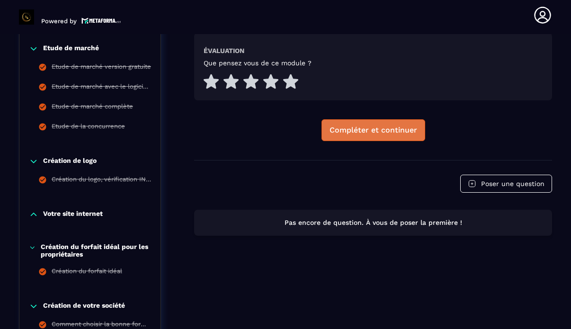
click at [365, 123] on button "Compléter et continuer" at bounding box center [373, 130] width 104 height 22
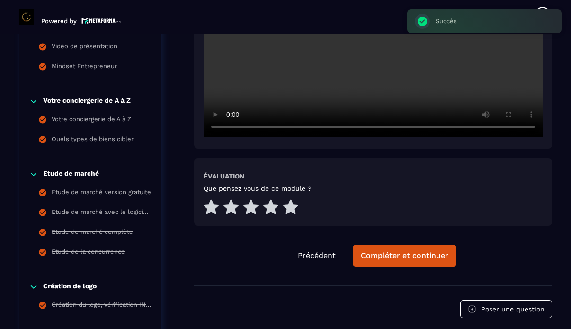
scroll to position [326, 0]
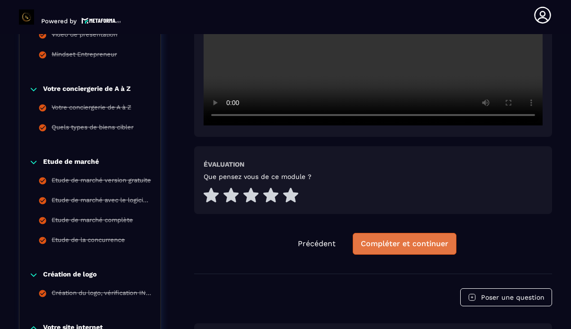
click at [404, 247] on div "Compléter et continuer" at bounding box center [405, 243] width 88 height 9
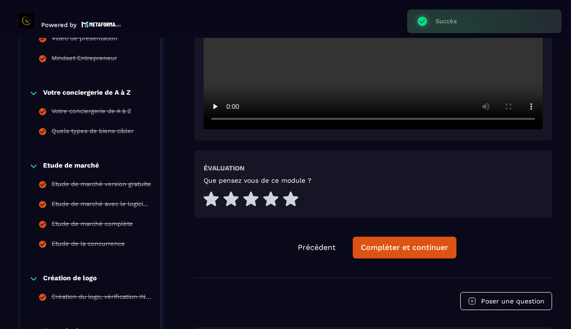
scroll to position [4, 0]
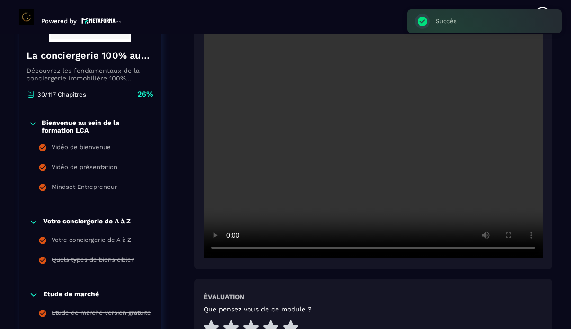
click at [404, 247] on video at bounding box center [372, 145] width 339 height 226
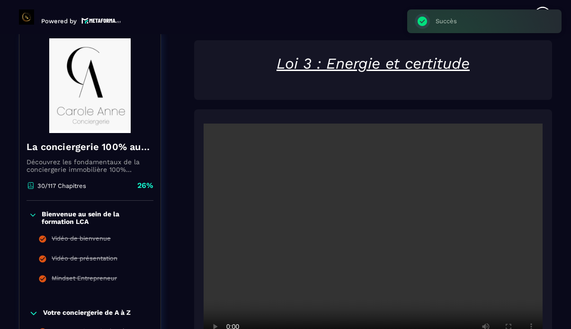
scroll to position [98, 0]
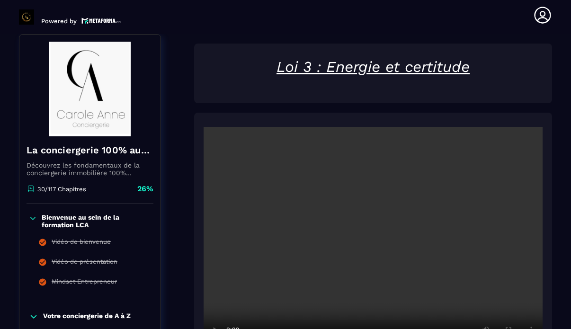
click at [511, 91] on p at bounding box center [372, 89] width 339 height 9
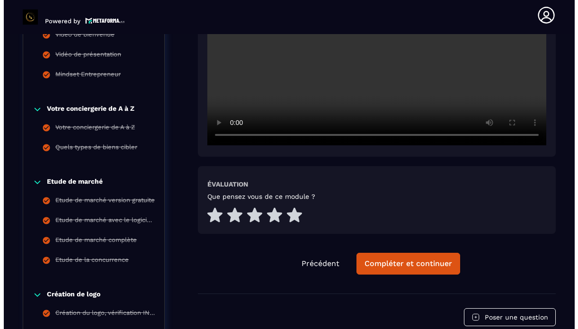
scroll to position [307, 0]
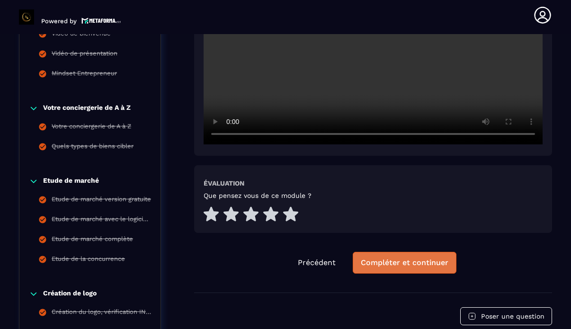
click at [426, 262] on div "Compléter et continuer" at bounding box center [405, 262] width 88 height 9
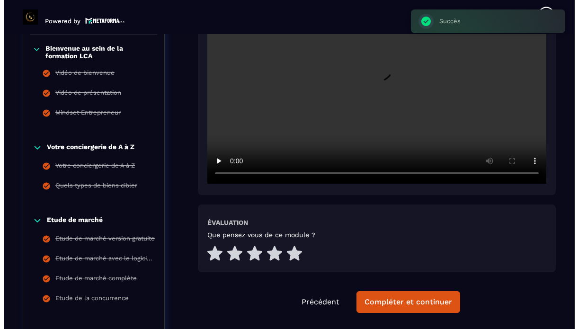
scroll to position [269, 0]
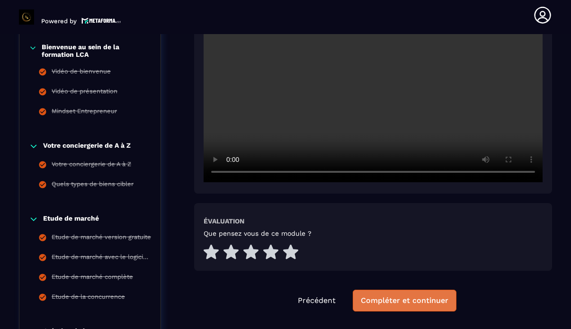
click at [422, 299] on div "Compléter et continuer" at bounding box center [405, 300] width 88 height 9
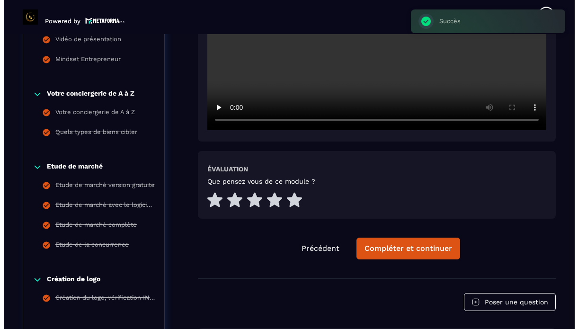
scroll to position [344, 0]
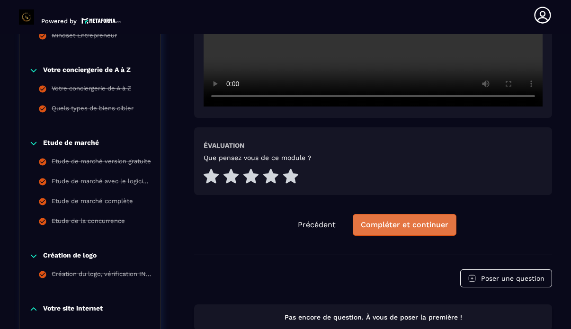
click at [417, 218] on button "Compléter et continuer" at bounding box center [405, 225] width 104 height 22
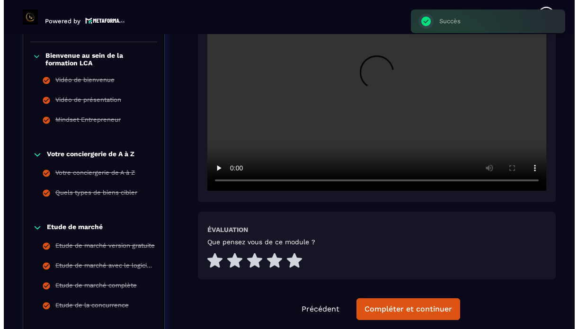
scroll to position [288, 0]
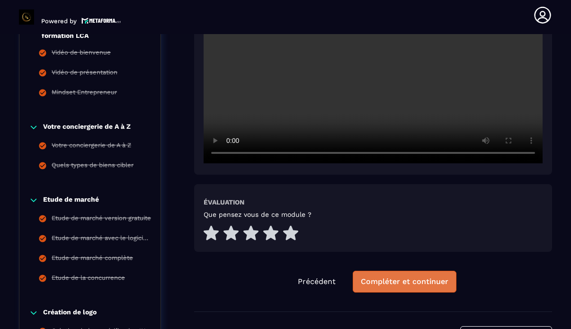
click at [406, 280] on div "Compléter et continuer" at bounding box center [405, 281] width 88 height 9
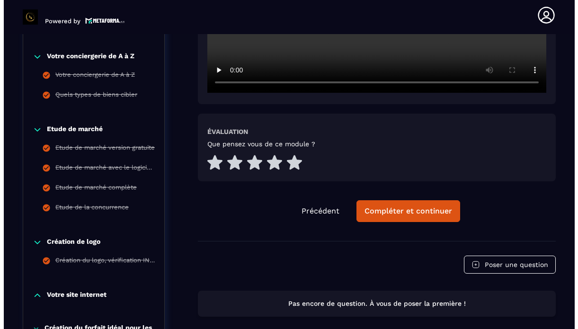
scroll to position [363, 0]
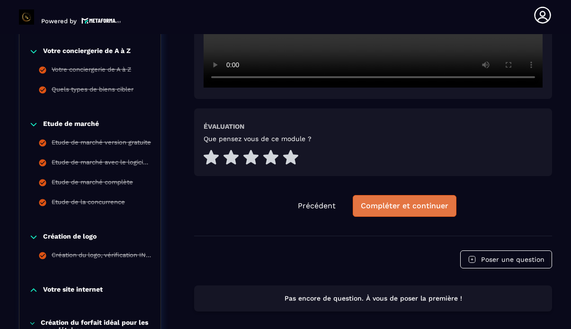
click at [418, 212] on button "Compléter et continuer" at bounding box center [405, 206] width 104 height 22
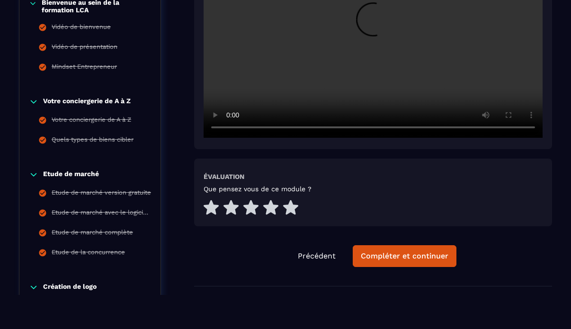
scroll to position [288, 0]
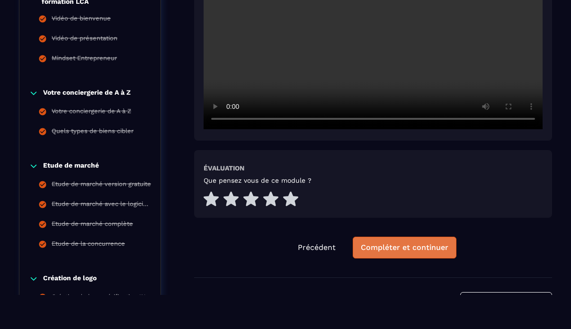
click at [406, 252] on button "Compléter et continuer" at bounding box center [405, 248] width 104 height 22
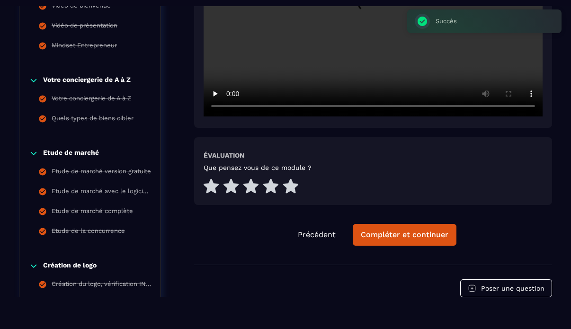
scroll to position [0, 0]
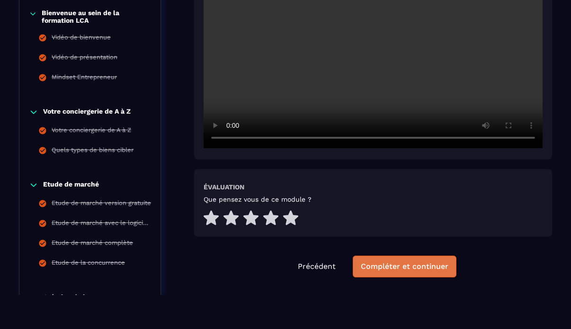
click at [415, 268] on div "Compléter et continuer" at bounding box center [405, 266] width 88 height 9
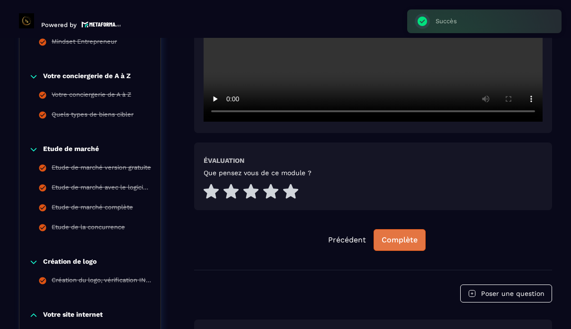
click at [406, 232] on button "Complète" at bounding box center [399, 240] width 52 height 22
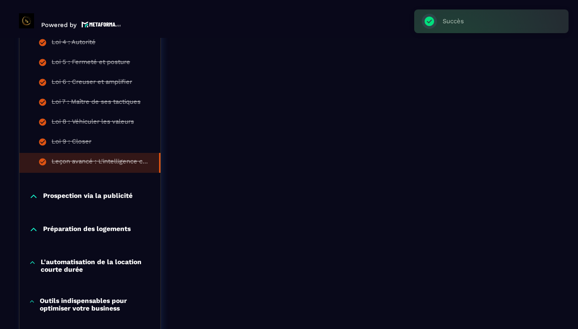
scroll to position [1364, 0]
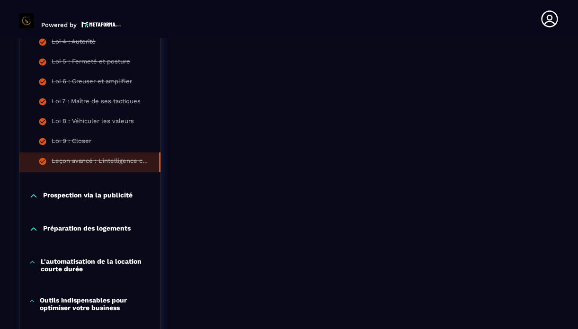
click at [115, 198] on p "Prospection via la publicité" at bounding box center [87, 195] width 89 height 9
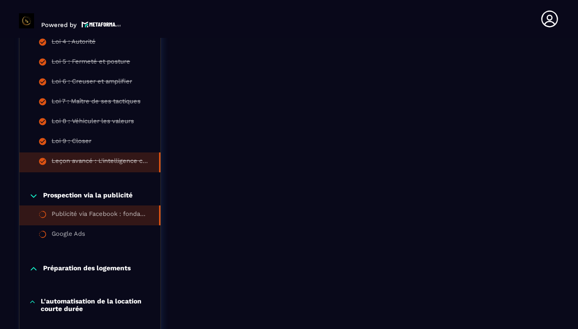
click at [110, 207] on li "Publicité via Facebook : fondamentaux" at bounding box center [89, 215] width 141 height 20
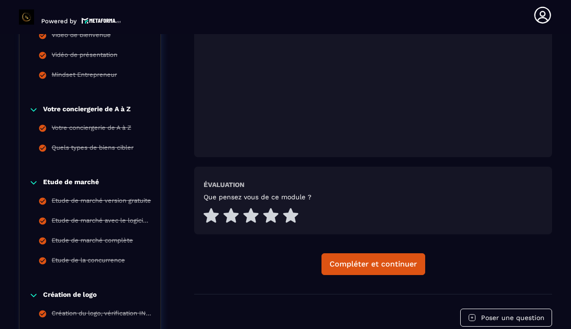
scroll to position [344, 0]
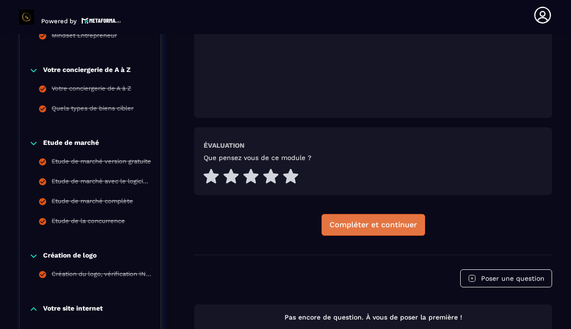
click at [350, 218] on button "Compléter et continuer" at bounding box center [373, 225] width 104 height 22
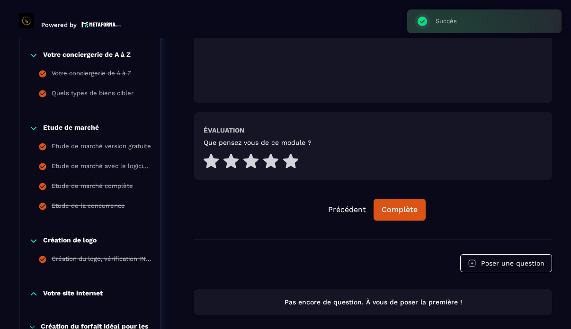
scroll to position [34, 0]
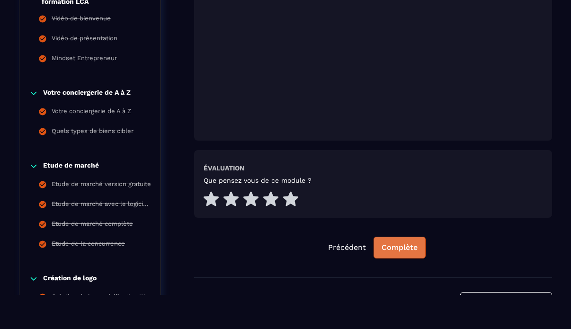
click at [398, 251] on div "Complète" at bounding box center [399, 247] width 36 height 9
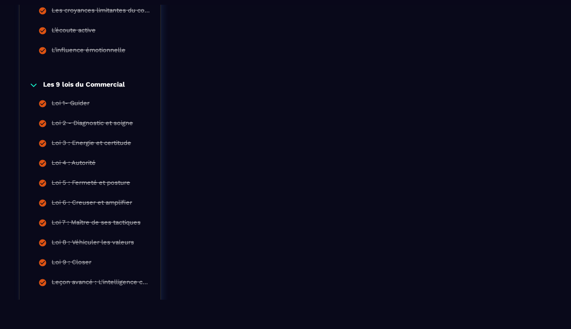
scroll to position [7, 0]
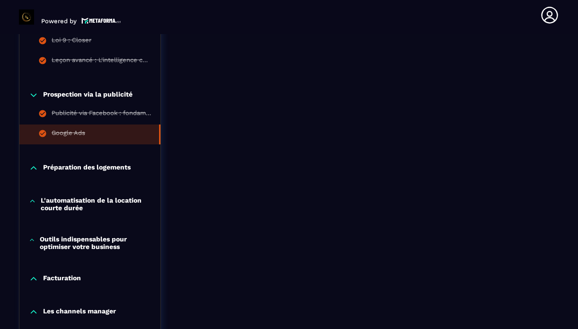
click at [126, 167] on p "Préparation des logements" at bounding box center [87, 167] width 88 height 9
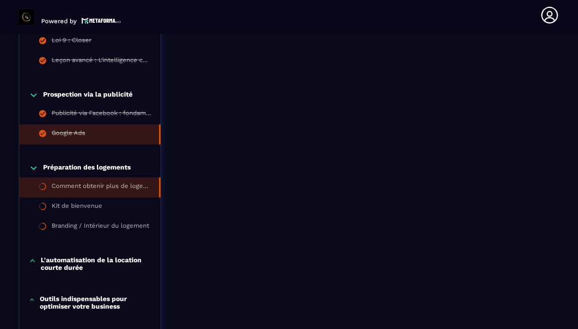
click at [115, 184] on div "Comment obtenir plus de logements en gestion ou en sous-location ?" at bounding box center [101, 187] width 98 height 10
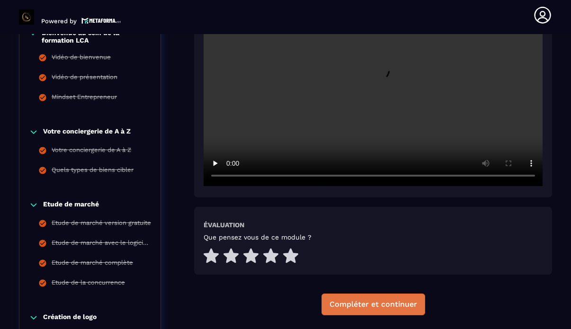
click at [381, 309] on button "Compléter et continuer" at bounding box center [373, 304] width 104 height 22
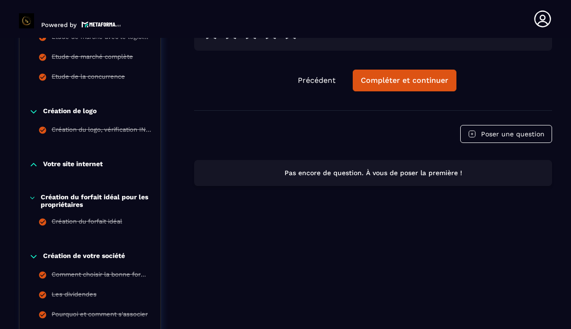
scroll to position [472, 0]
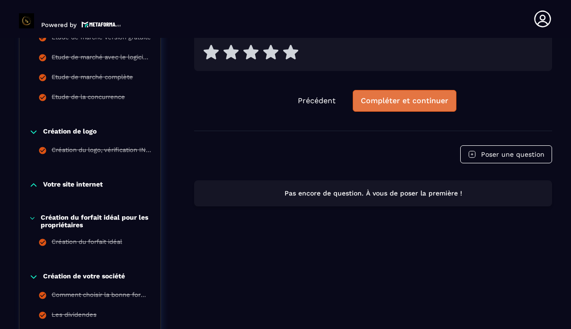
click at [400, 108] on button "Compléter et continuer" at bounding box center [405, 101] width 104 height 22
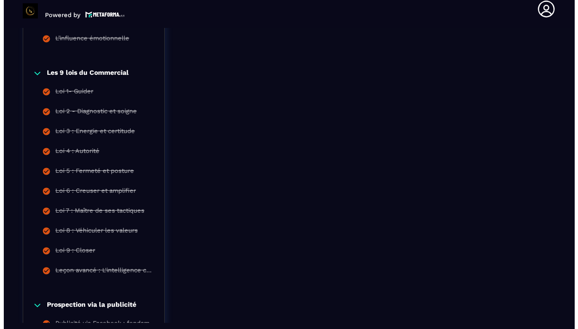
scroll to position [0, 0]
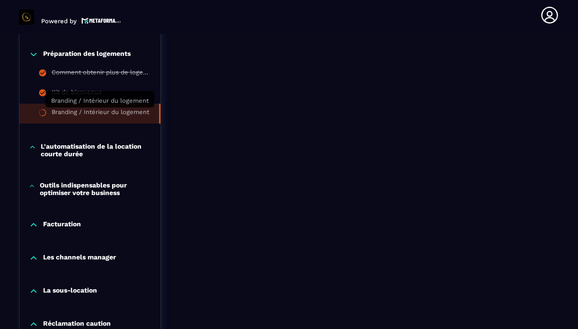
click at [127, 112] on div "Branding / Intérieur du logement" at bounding box center [100, 113] width 97 height 10
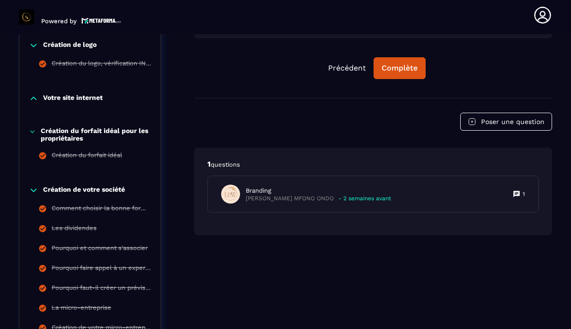
scroll to position [553, 0]
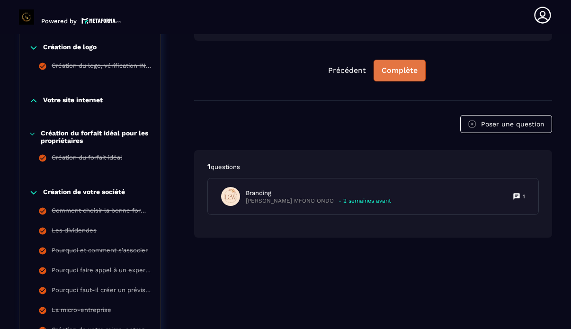
click at [398, 76] on button "Complète" at bounding box center [399, 71] width 52 height 22
click at [398, 76] on div at bounding box center [285, 160] width 571 height 329
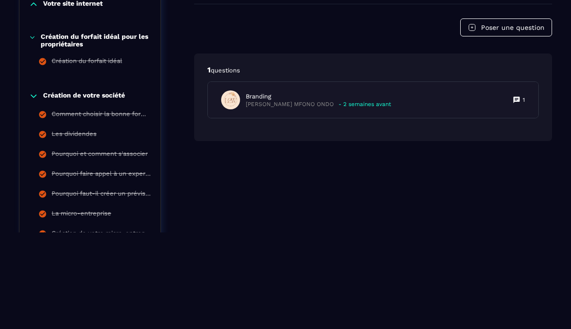
scroll to position [81, 0]
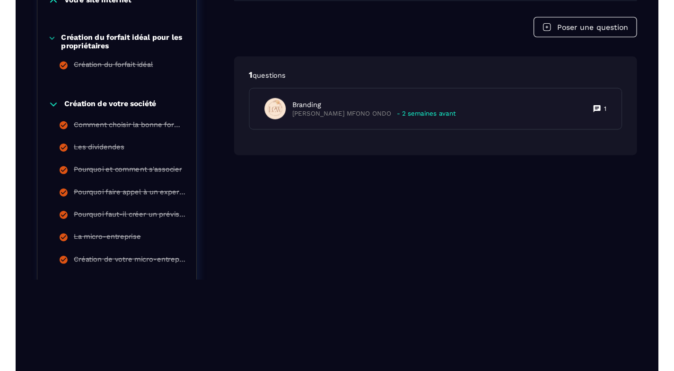
scroll to position [623, 0]
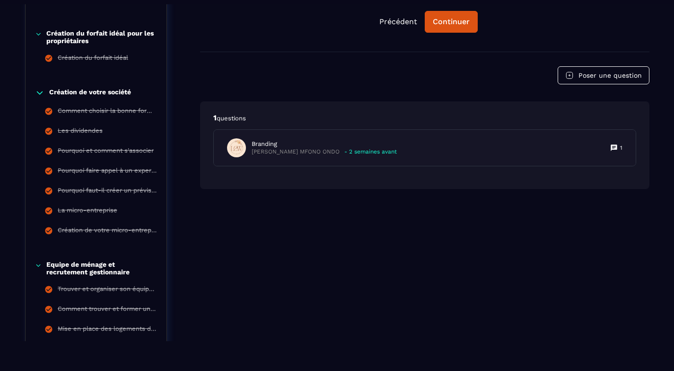
click at [110, 248] on div "Création de votre société Comment choisir la bonne forme juridique ? Les divide…" at bounding box center [96, 165] width 141 height 172
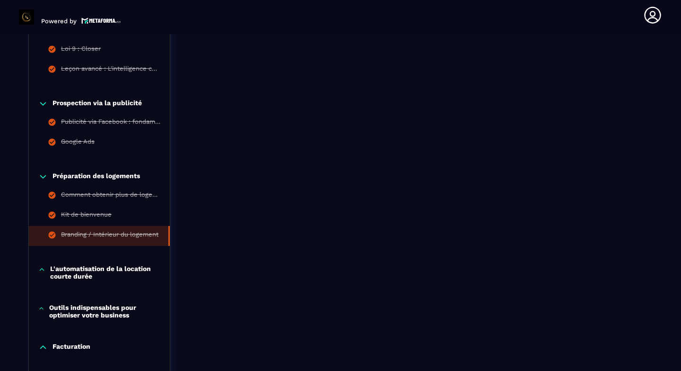
scroll to position [1493, 0]
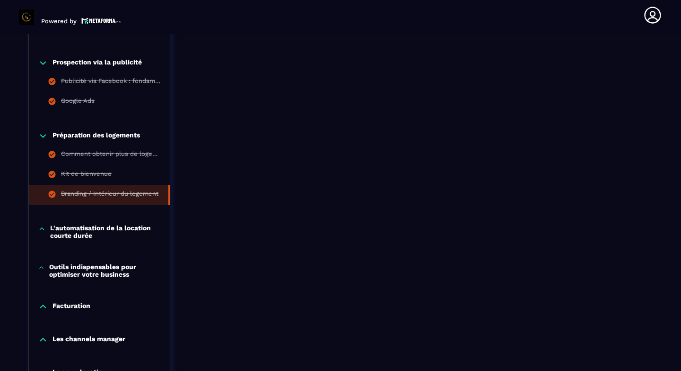
click at [105, 237] on p "L'automatisation de la location courte durée" at bounding box center [105, 231] width 110 height 15
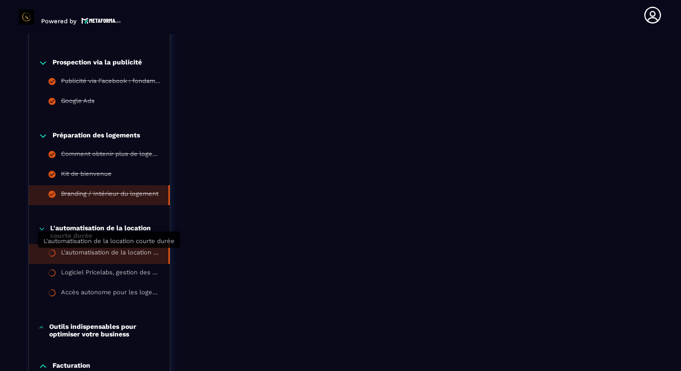
click at [105, 254] on div "L'automatisation de la location courte durée" at bounding box center [110, 253] width 98 height 10
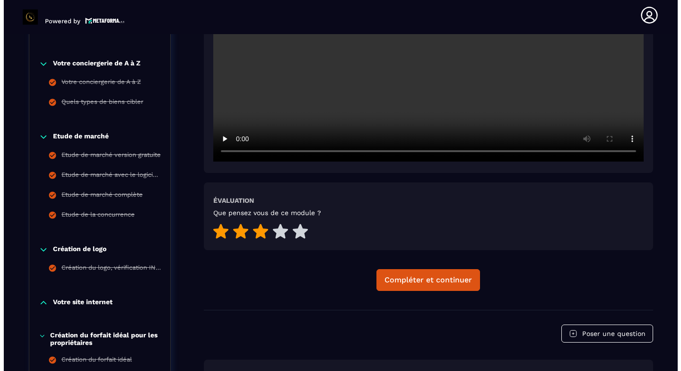
scroll to position [363, 0]
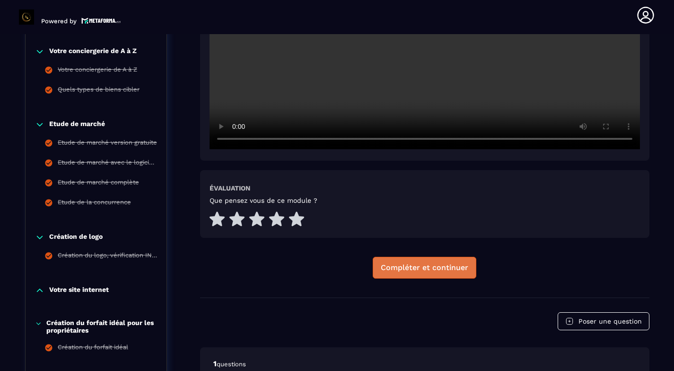
click at [449, 263] on div "Compléter et continuer" at bounding box center [425, 267] width 88 height 9
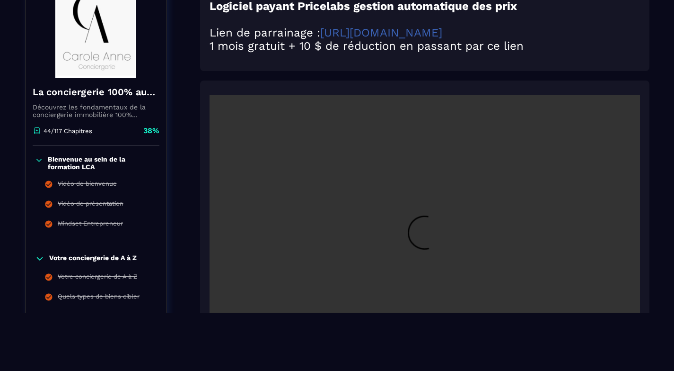
scroll to position [54, 0]
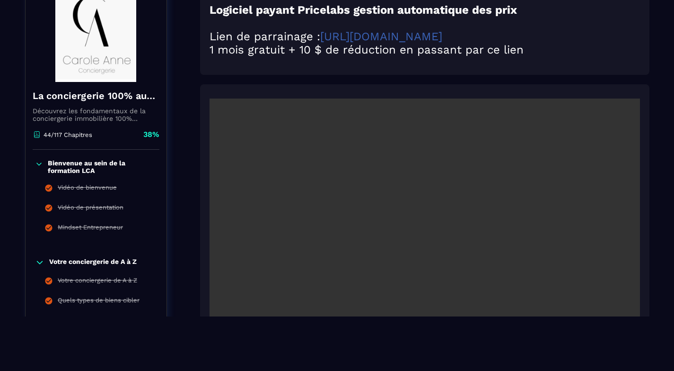
click at [374, 218] on video at bounding box center [425, 241] width 431 height 287
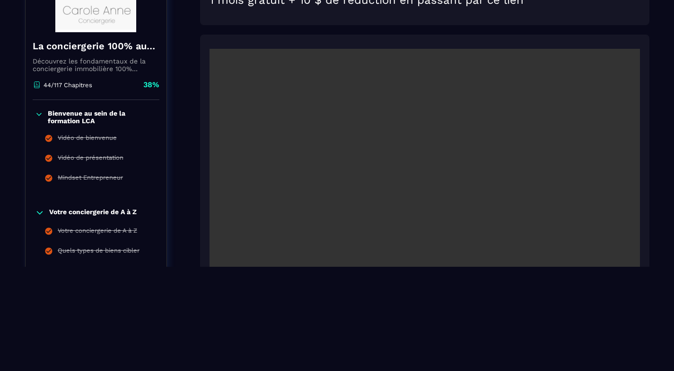
scroll to position [88, 0]
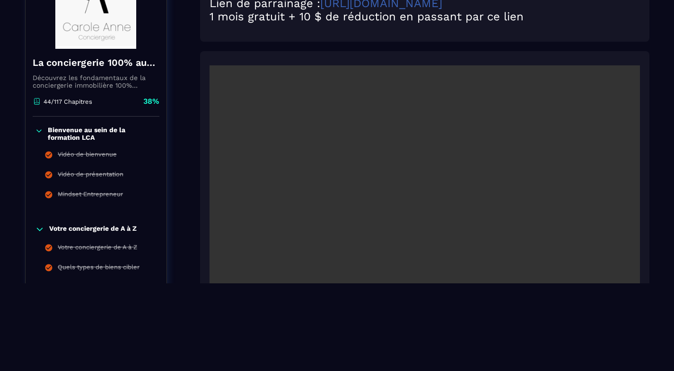
click at [398, 174] on video at bounding box center [425, 208] width 431 height 287
click at [397, 135] on video at bounding box center [425, 208] width 431 height 287
